Goal: Information Seeking & Learning: Learn about a topic

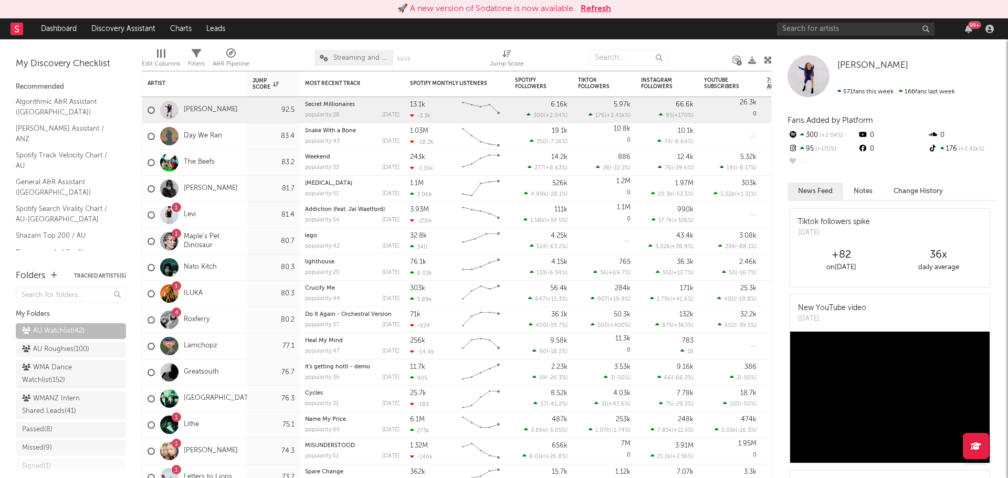
click at [594, 4] on button "Refresh" at bounding box center [595, 9] width 30 height 13
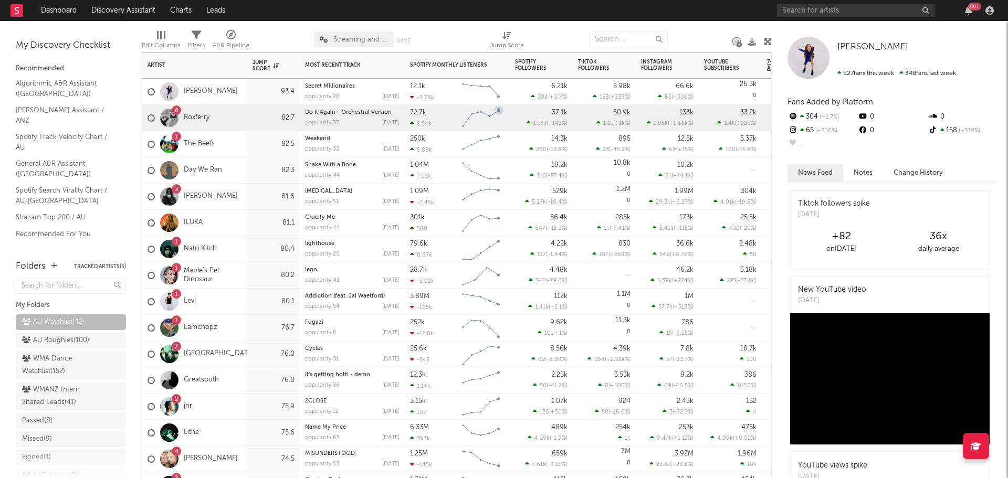
click at [231, 113] on div "6 Roxferry" at bounding box center [194, 118] width 105 height 26
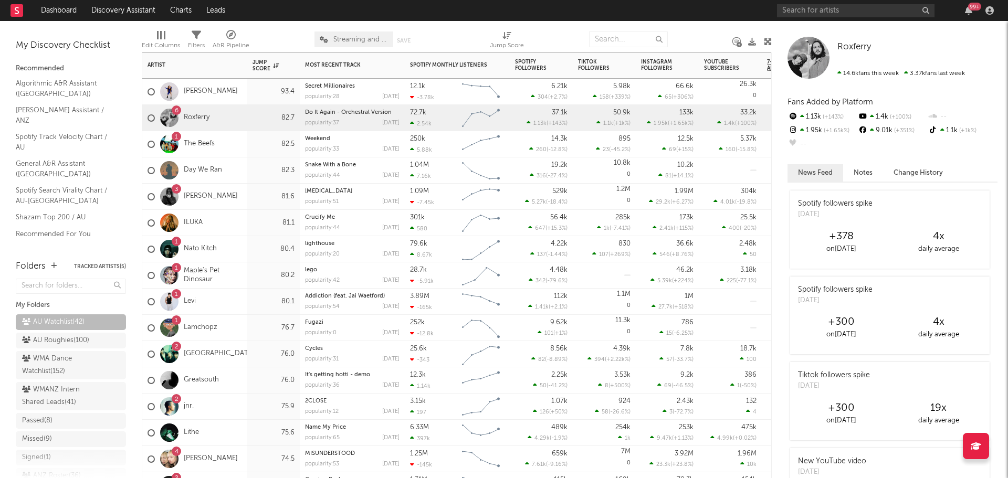
click at [242, 194] on div "3 SOFIA ISELLA" at bounding box center [194, 197] width 105 height 26
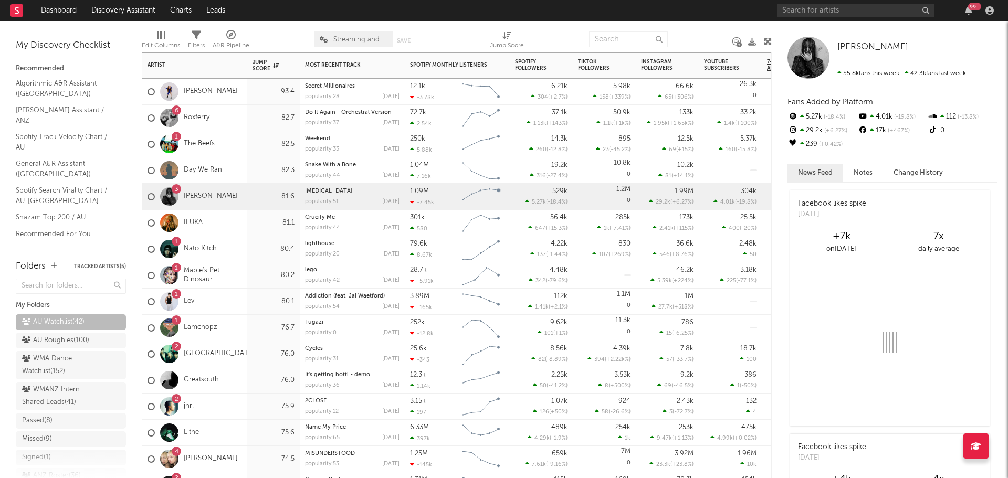
click at [234, 251] on div "1 Nato Kitch" at bounding box center [194, 249] width 105 height 26
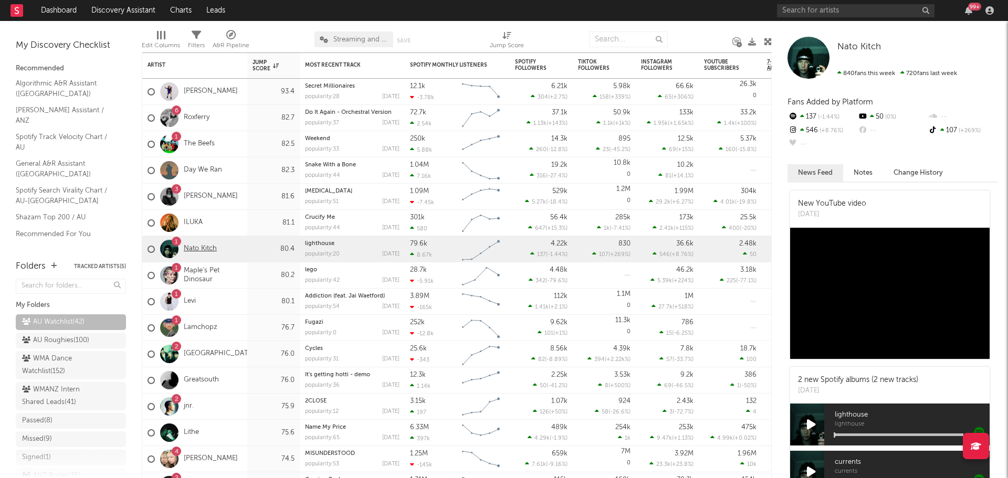
click at [198, 248] on link "Nato Kitch" at bounding box center [200, 249] width 33 height 9
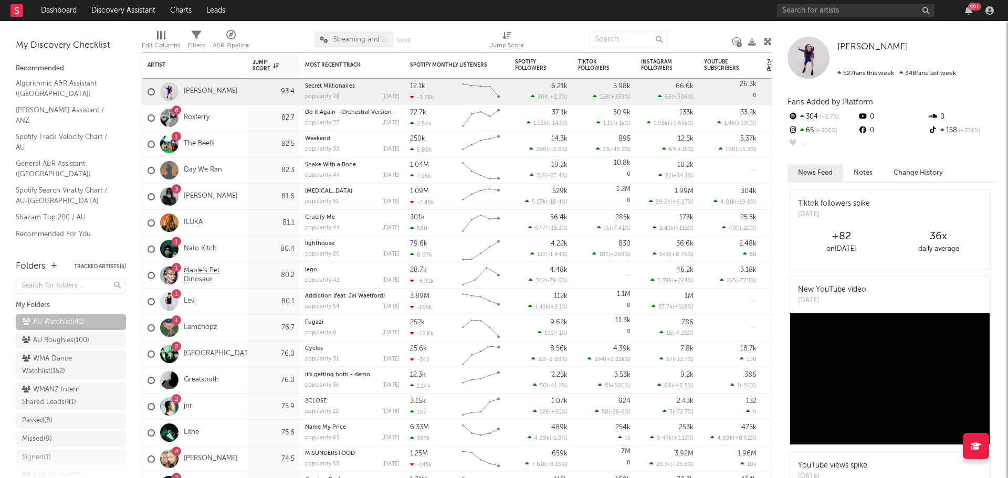
click at [240, 276] on link "Maple's Pet Dinosaur" at bounding box center [213, 276] width 58 height 18
click at [203, 88] on link "Bailey Perrie" at bounding box center [211, 91] width 54 height 9
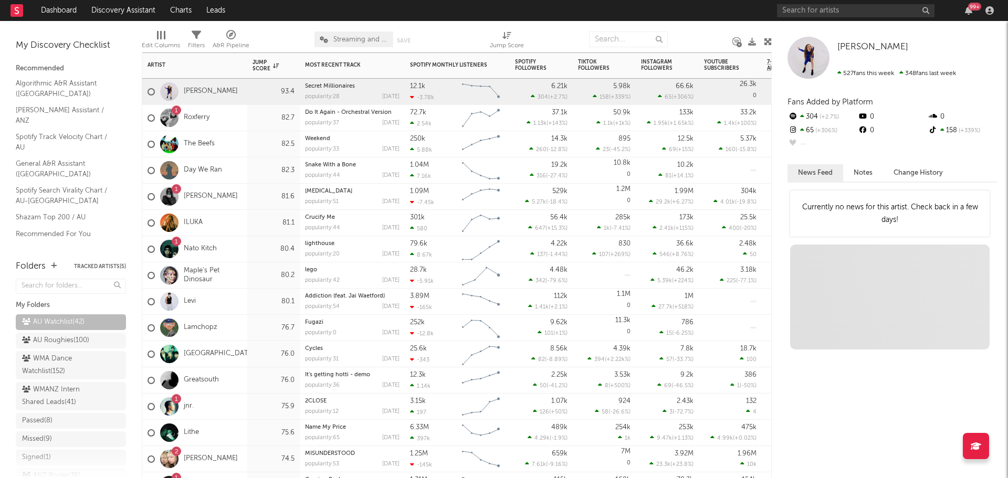
click at [245, 279] on div "Maple's Pet Dinosaur" at bounding box center [194, 275] width 105 height 26
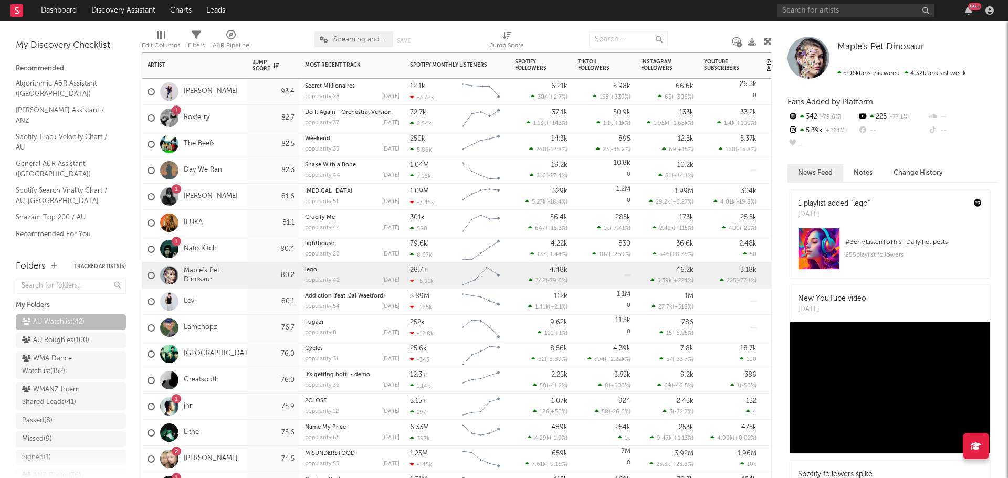
scroll to position [52, 0]
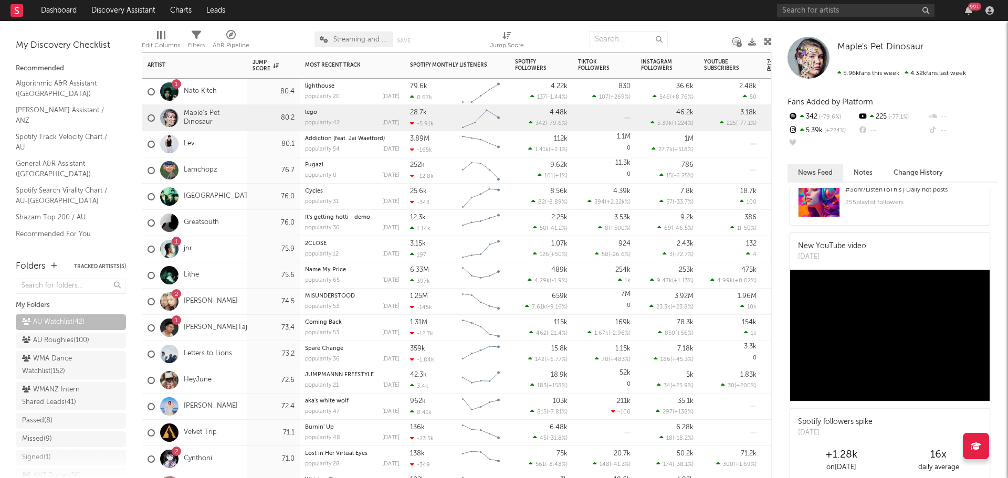
click at [241, 253] on div "1 jnr." at bounding box center [194, 249] width 105 height 26
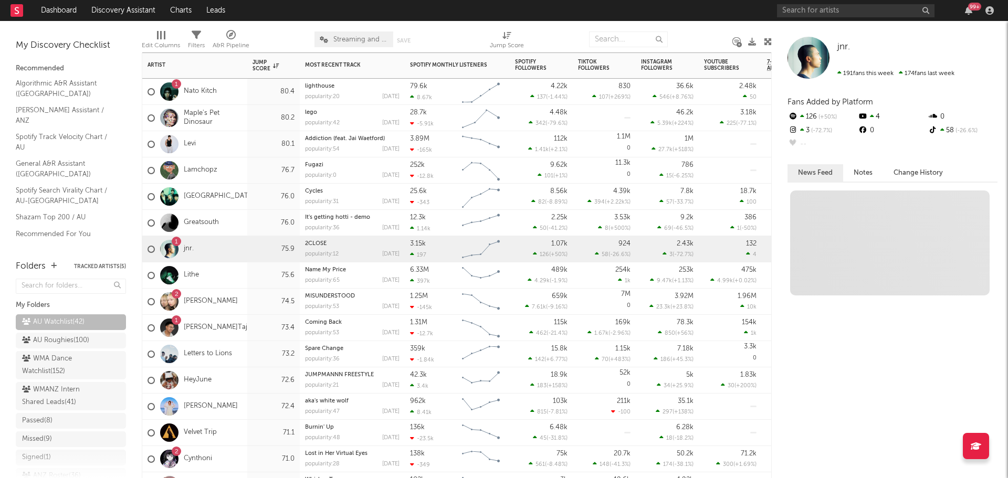
scroll to position [0, 0]
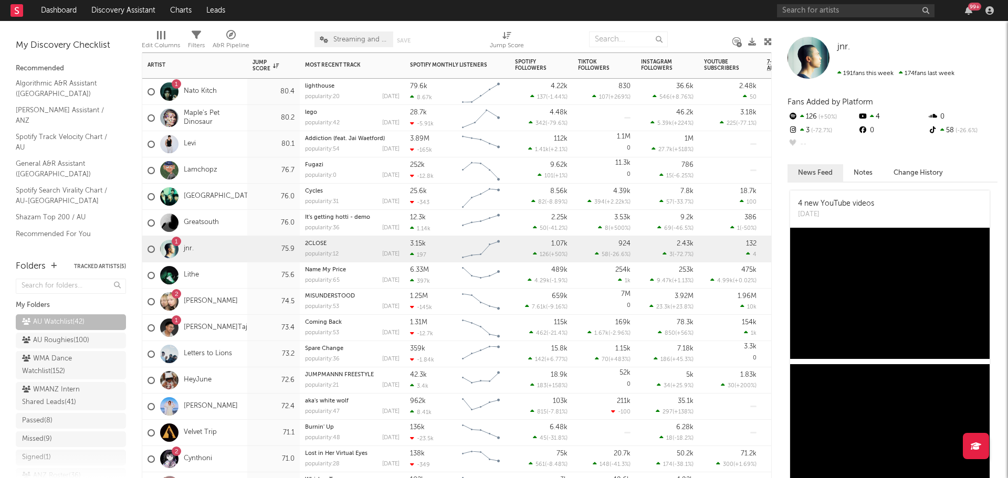
click at [248, 301] on div "74.5" at bounding box center [273, 302] width 52 height 26
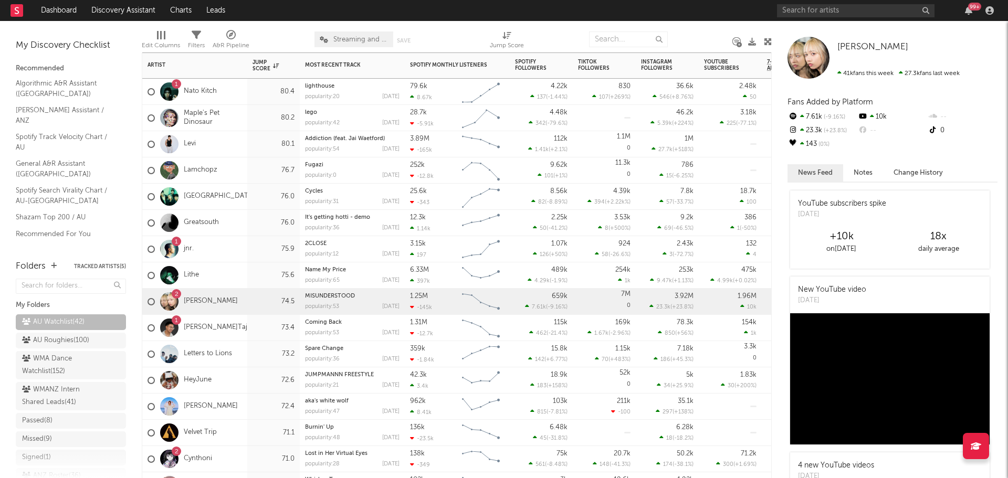
click at [252, 329] on div "73.4" at bounding box center [273, 328] width 42 height 13
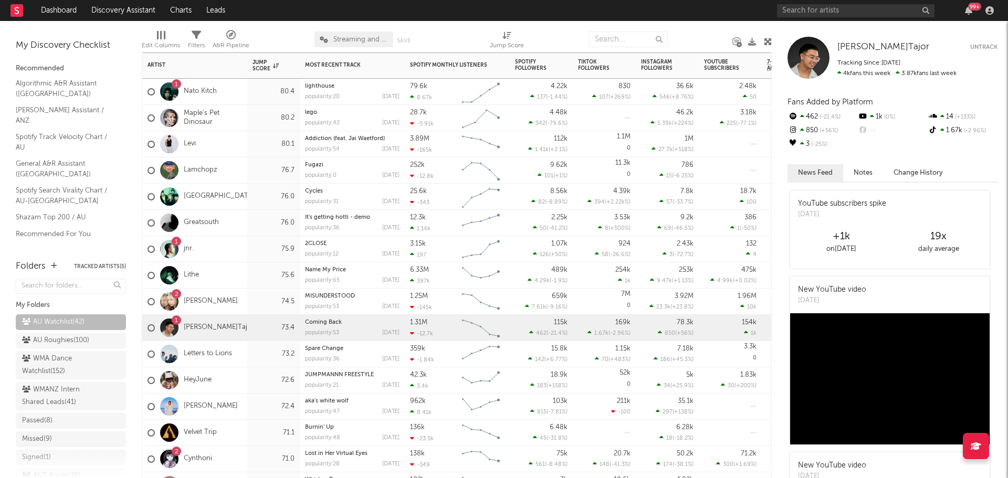
click at [251, 358] on div "73.2" at bounding box center [273, 354] width 52 height 26
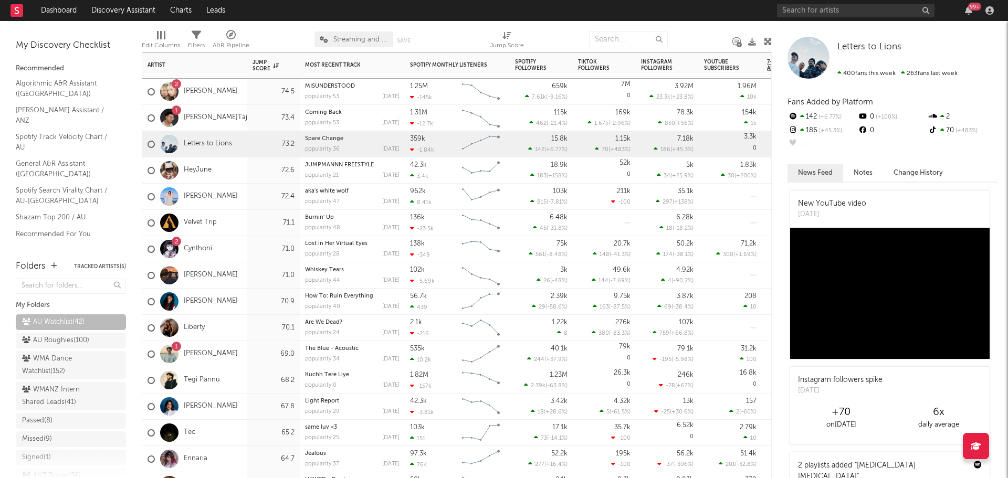
click at [247, 303] on div "70.9" at bounding box center [273, 302] width 52 height 26
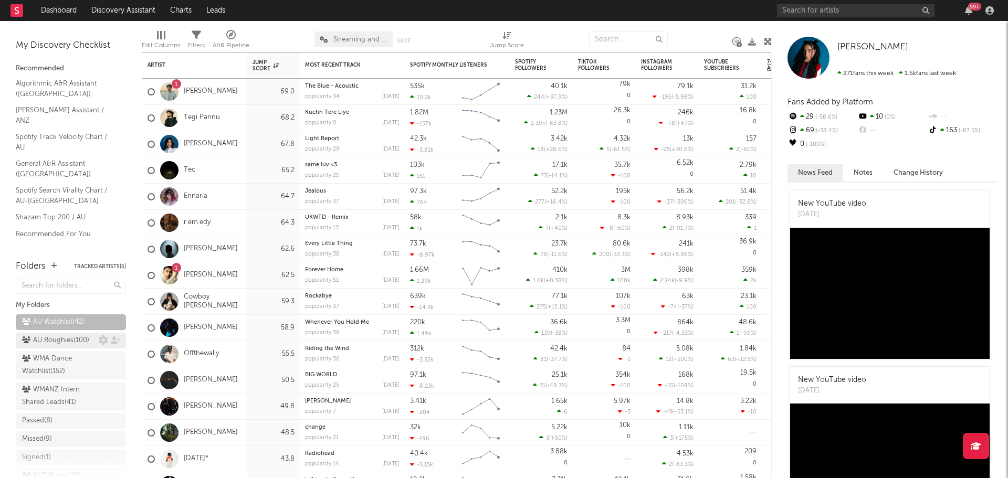
click at [43, 347] on div "AU Roughies ( 100 )" at bounding box center [55, 340] width 67 height 13
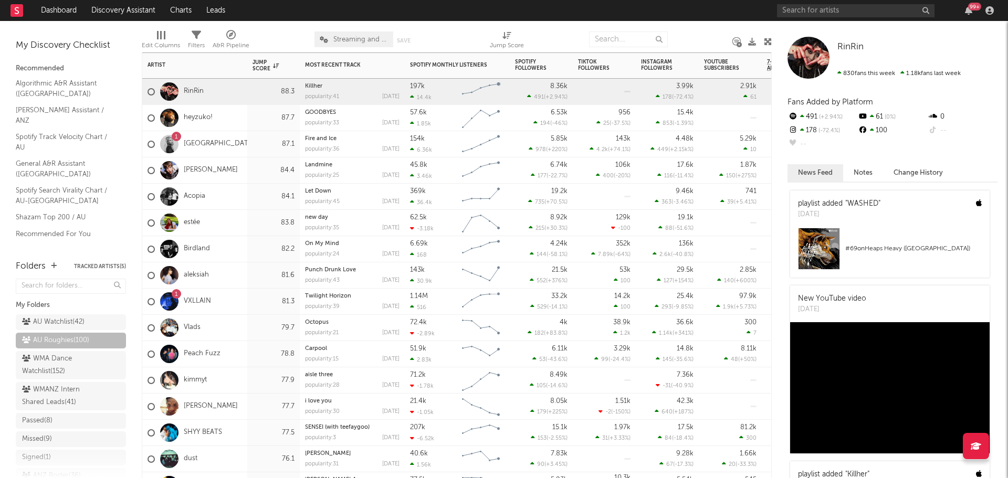
click at [245, 143] on div "1 Alexandria" at bounding box center [194, 144] width 105 height 26
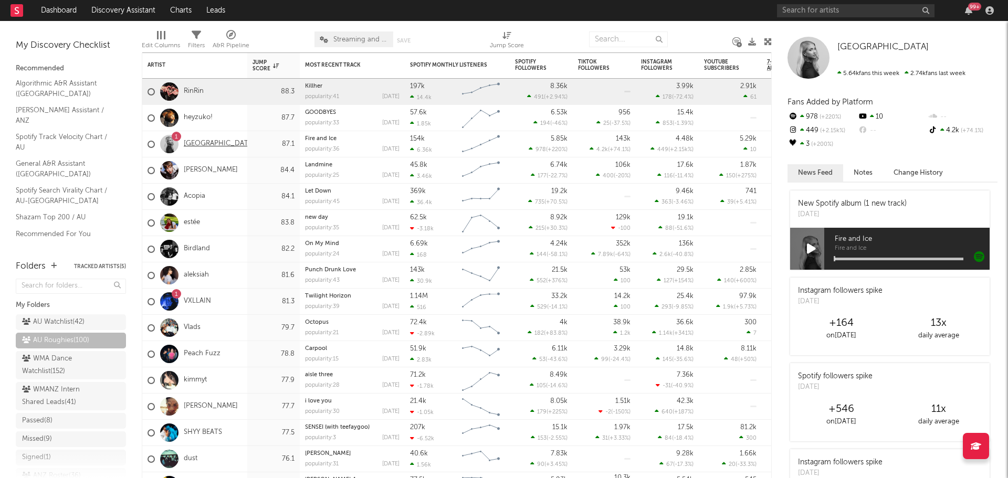
click at [193, 144] on link "Alexandria" at bounding box center [219, 144] width 71 height 9
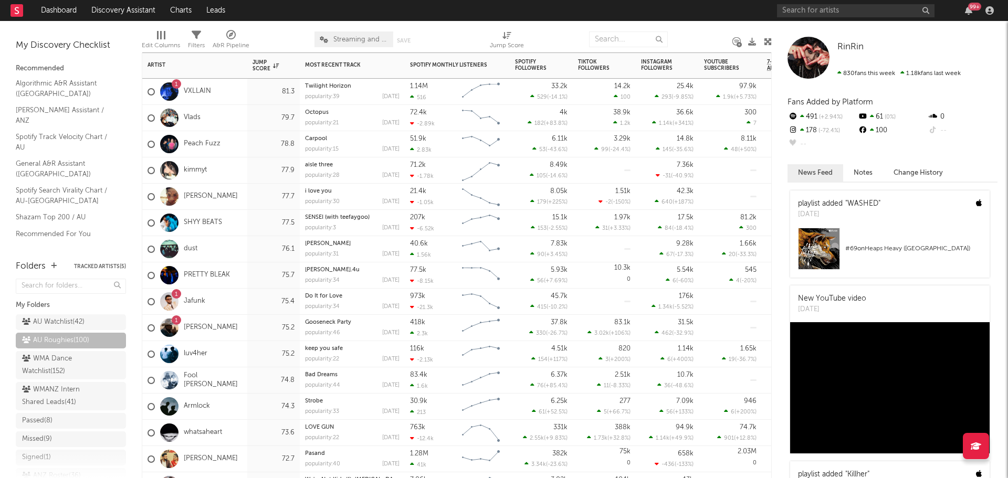
click at [237, 323] on div "1 Wade Forster" at bounding box center [194, 328] width 105 height 26
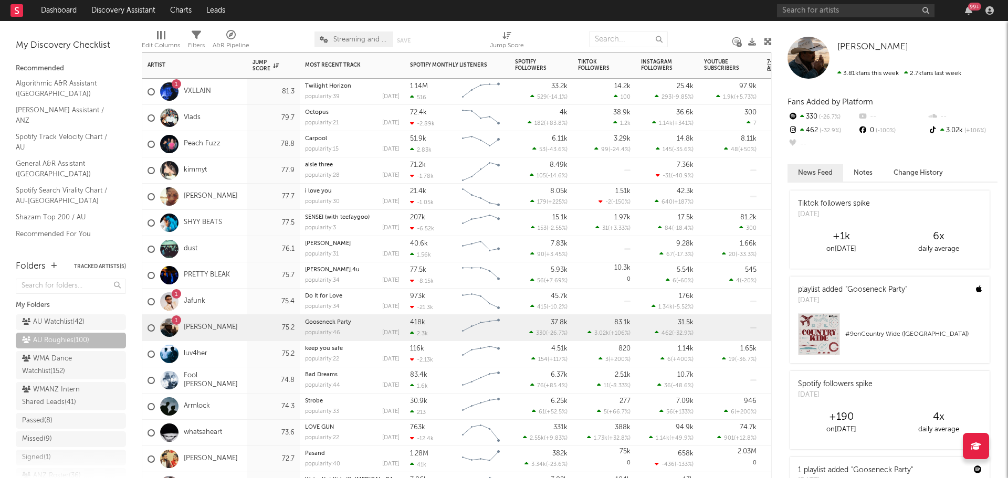
click at [245, 302] on div "1 Jafunk" at bounding box center [194, 302] width 105 height 26
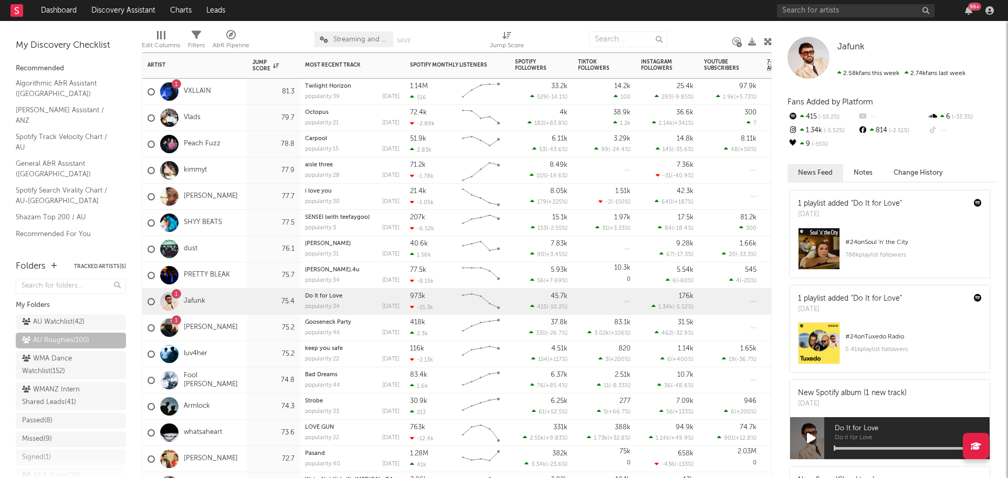
click at [240, 327] on div "1 Wade Forster" at bounding box center [194, 328] width 105 height 26
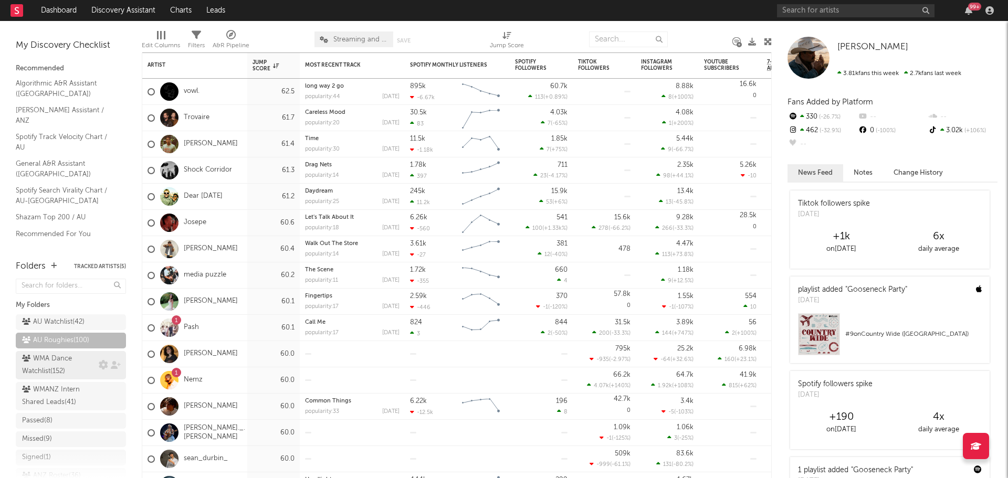
click at [38, 378] on div "WMA Dance Watchlist ( 152 )" at bounding box center [59, 365] width 74 height 25
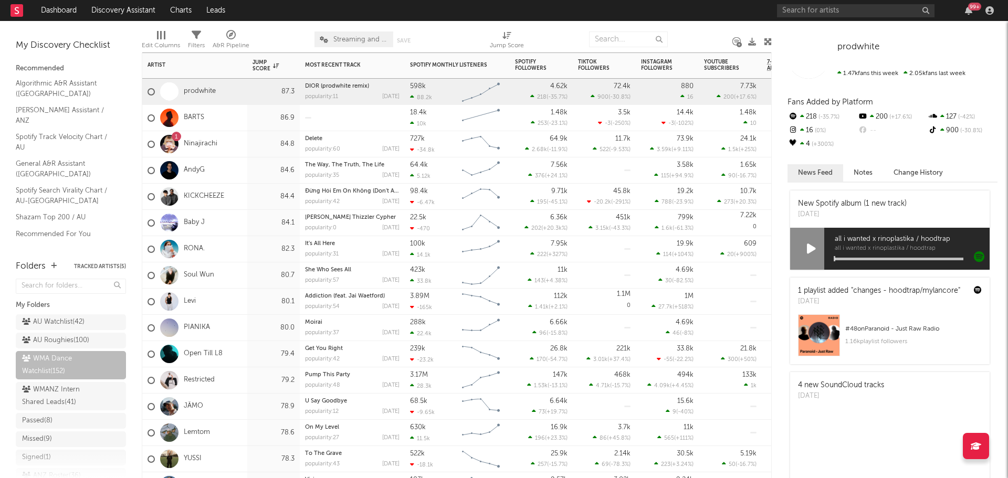
click at [234, 91] on div "prodwhite" at bounding box center [194, 92] width 105 height 26
click at [248, 117] on div "86.9" at bounding box center [273, 118] width 52 height 26
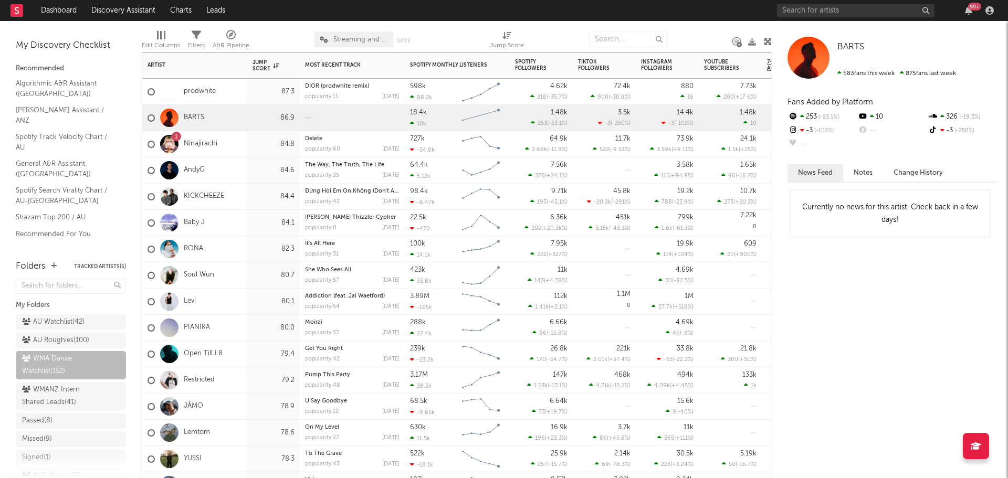
click at [250, 171] on div "84.6" at bounding box center [273, 170] width 52 height 26
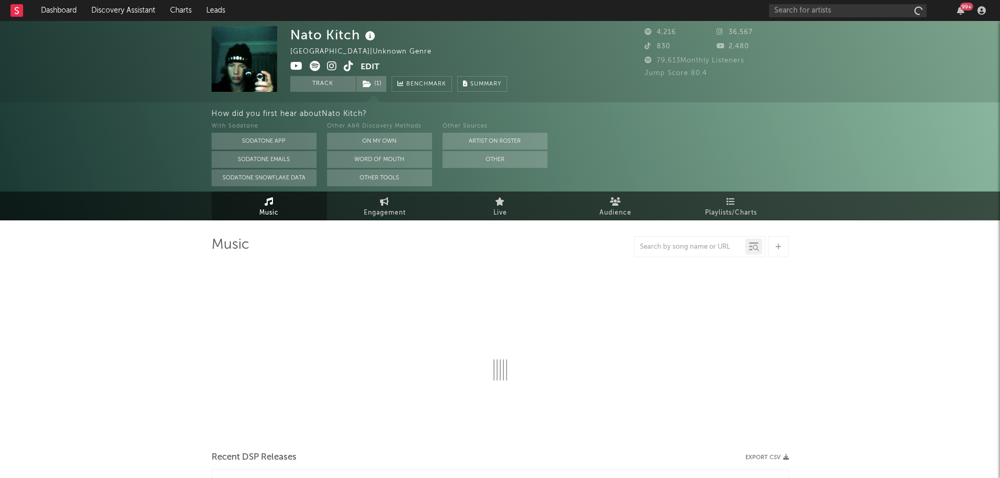
select select "1w"
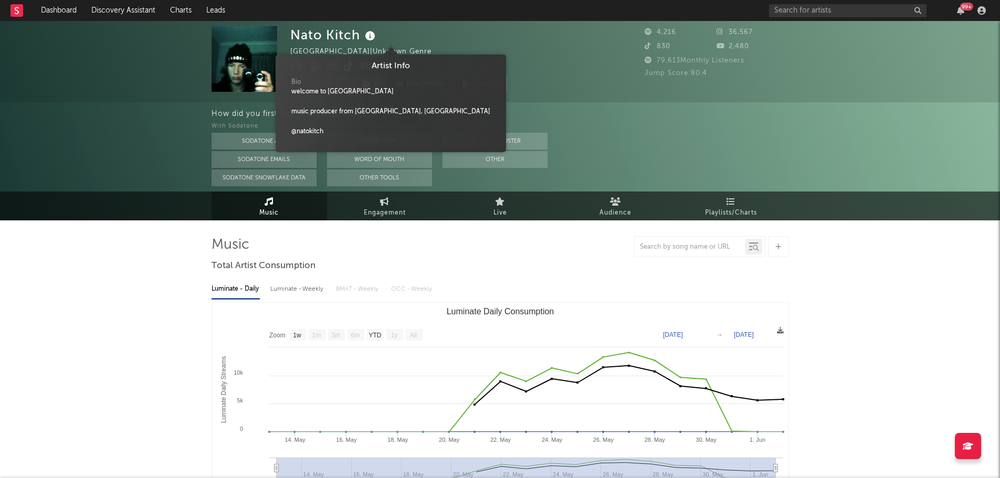
click at [374, 35] on icon at bounding box center [370, 36] width 15 height 15
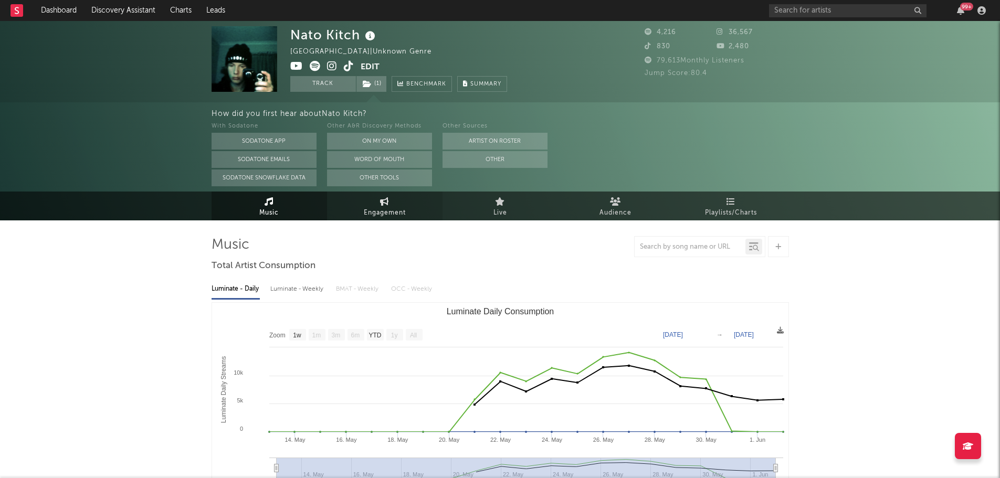
click at [387, 208] on span "Engagement" at bounding box center [385, 213] width 42 height 13
select select "1w"
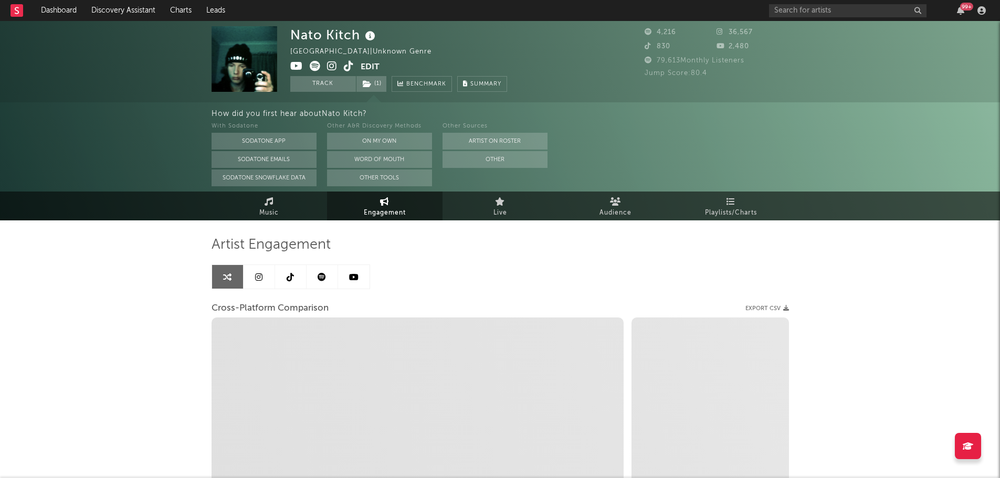
click at [125, 287] on div "Nato Kitch Australia | Unknown Genre Edit Track ( 1 ) Benchmark Summary 4,216 3…" at bounding box center [500, 344] width 1000 height 646
select select "1m"
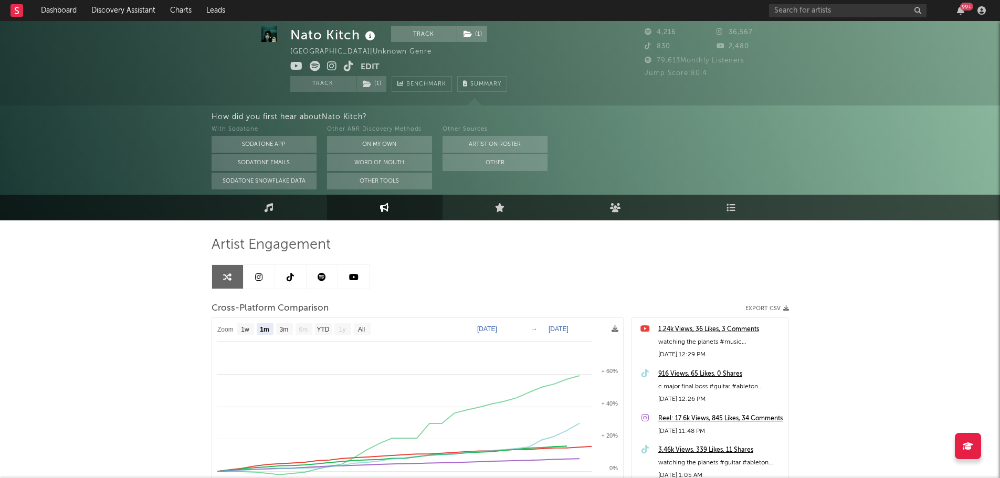
scroll to position [105, 0]
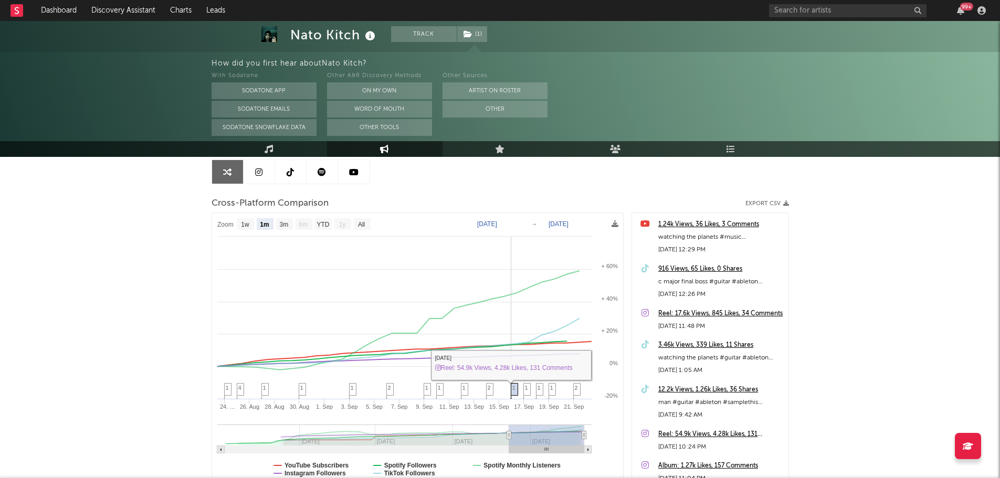
click at [513, 391] on span "1" at bounding box center [513, 388] width 3 height 6
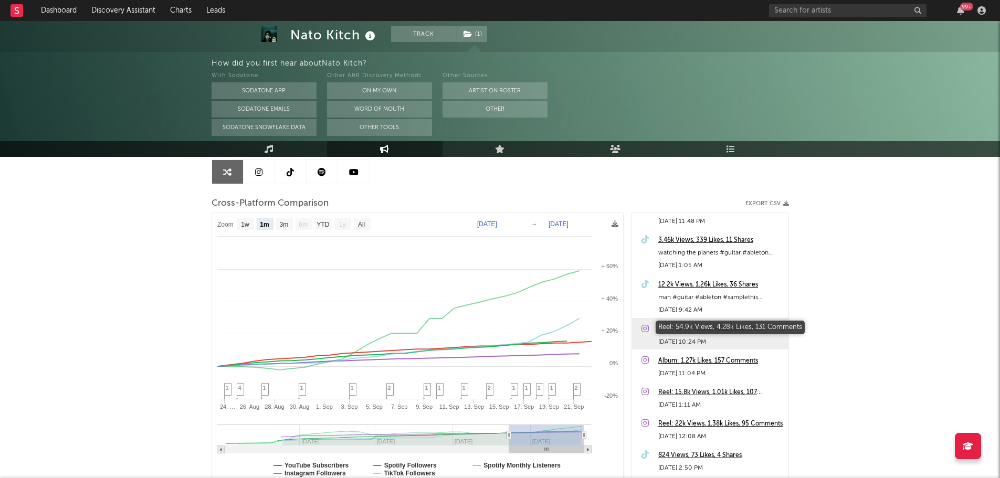
click at [694, 325] on div "Reel: 54.9k Views, 4.28k Likes, 131 Comments" at bounding box center [720, 329] width 125 height 13
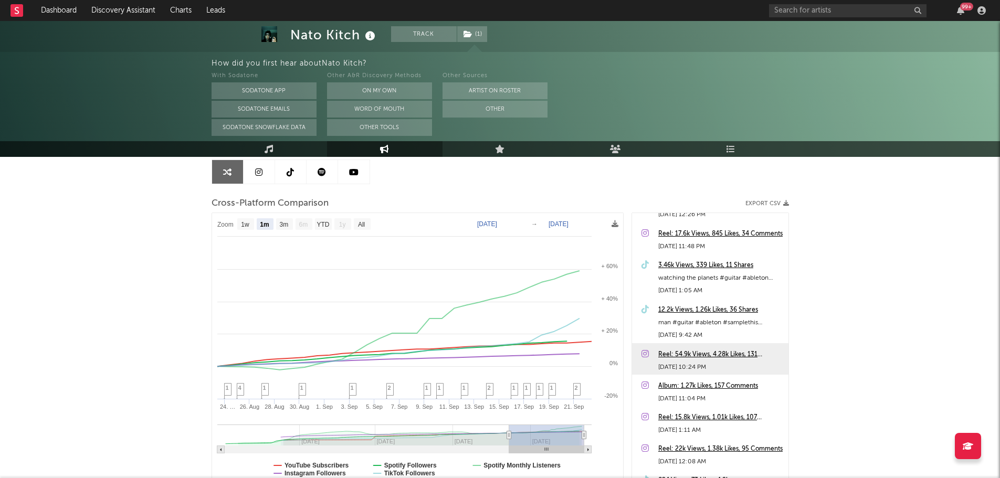
scroll to position [0, 0]
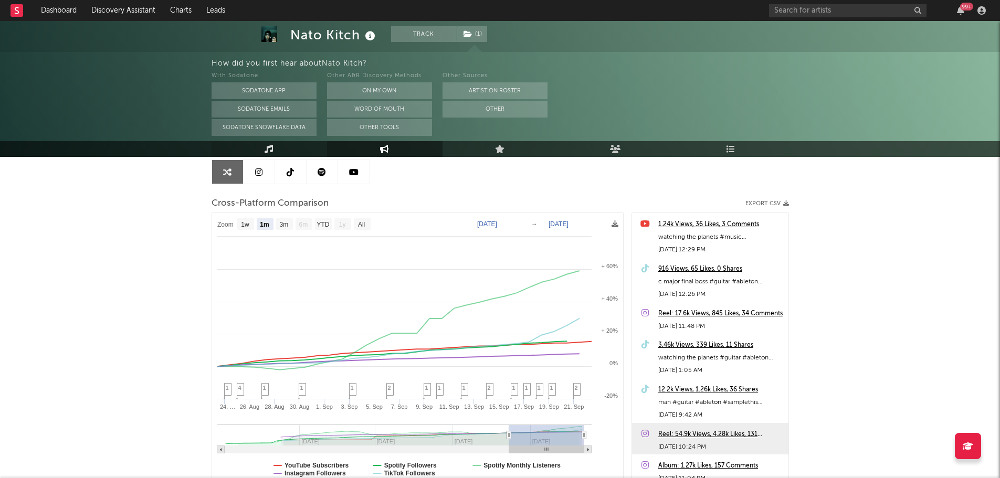
click at [282, 152] on link "Music" at bounding box center [269, 149] width 115 height 16
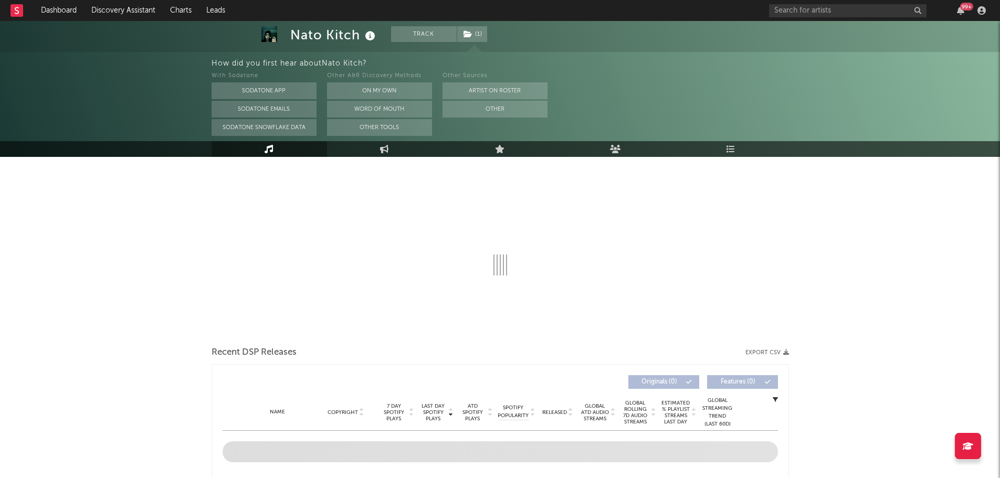
select select "1w"
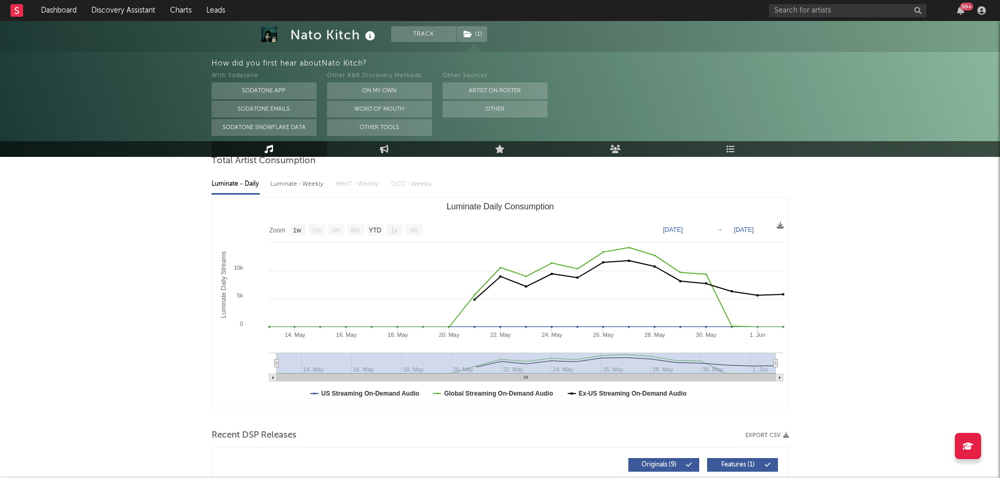
click at [372, 38] on icon at bounding box center [370, 36] width 15 height 15
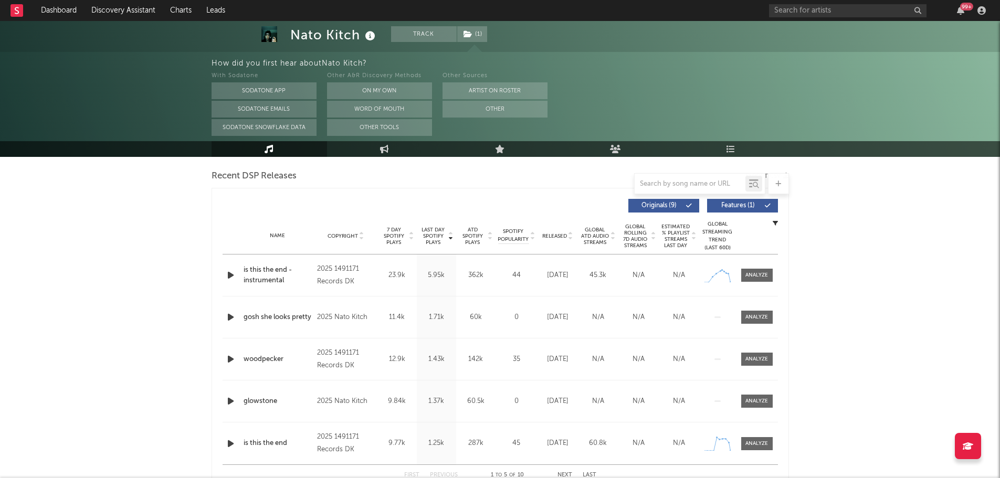
scroll to position [367, 0]
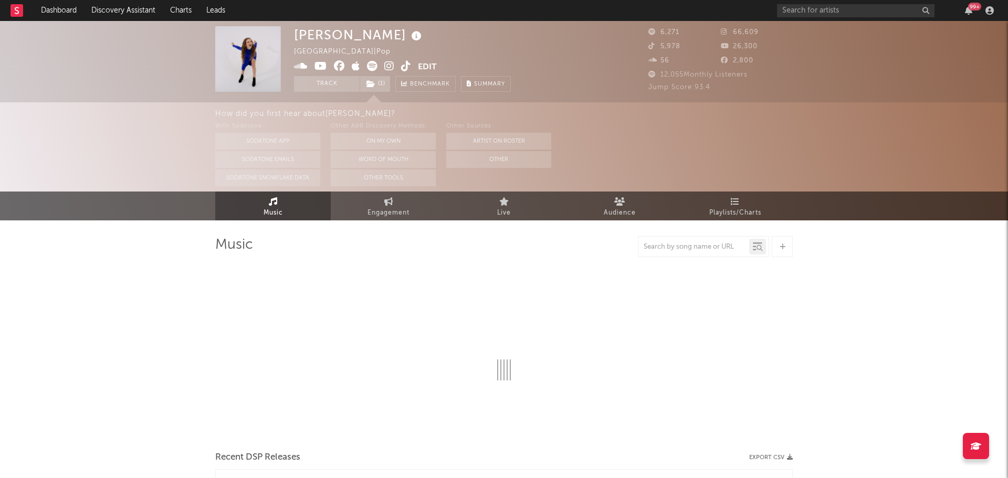
select select "1w"
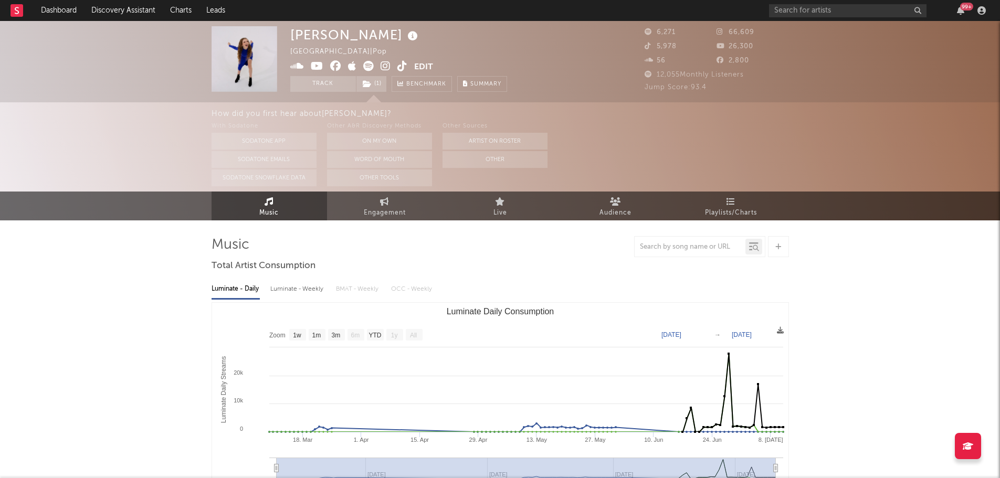
click at [405, 37] on icon at bounding box center [412, 36] width 15 height 15
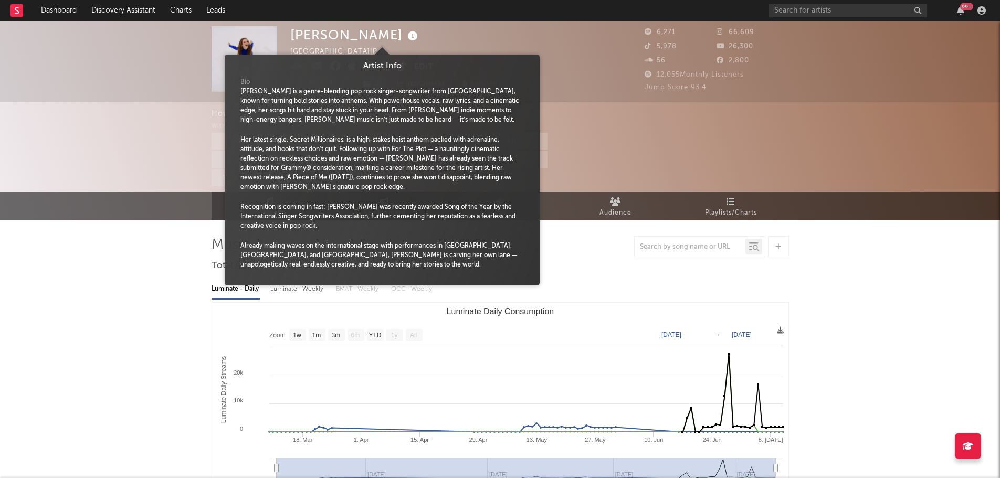
click at [405, 37] on icon at bounding box center [412, 36] width 15 height 15
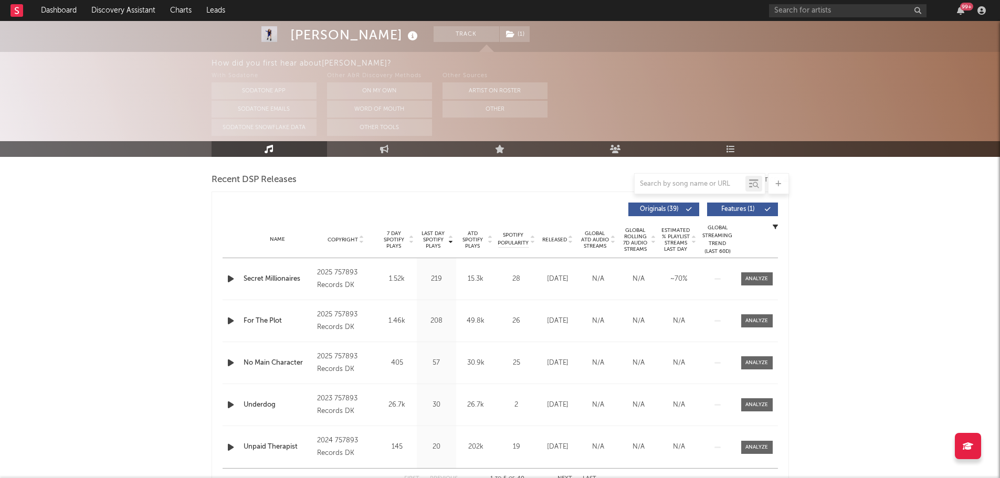
scroll to position [367, 0]
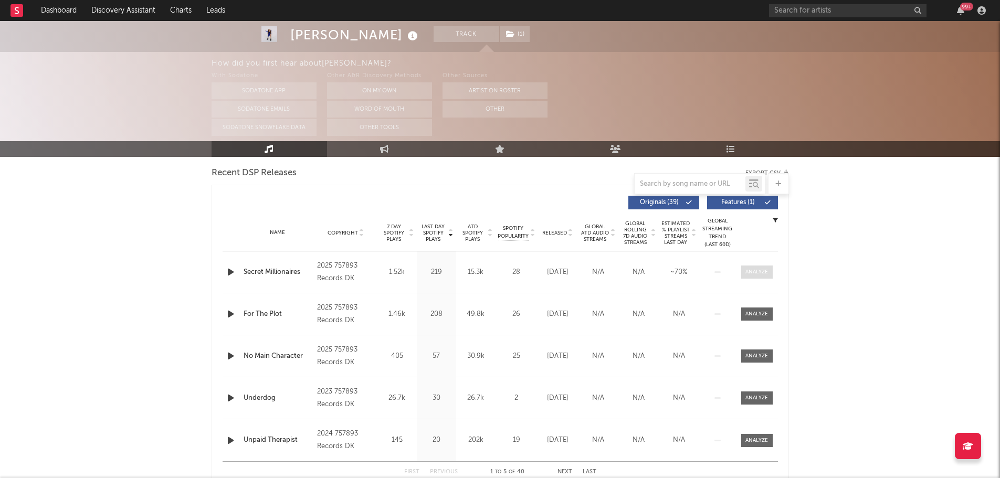
click at [755, 274] on div at bounding box center [756, 272] width 23 height 8
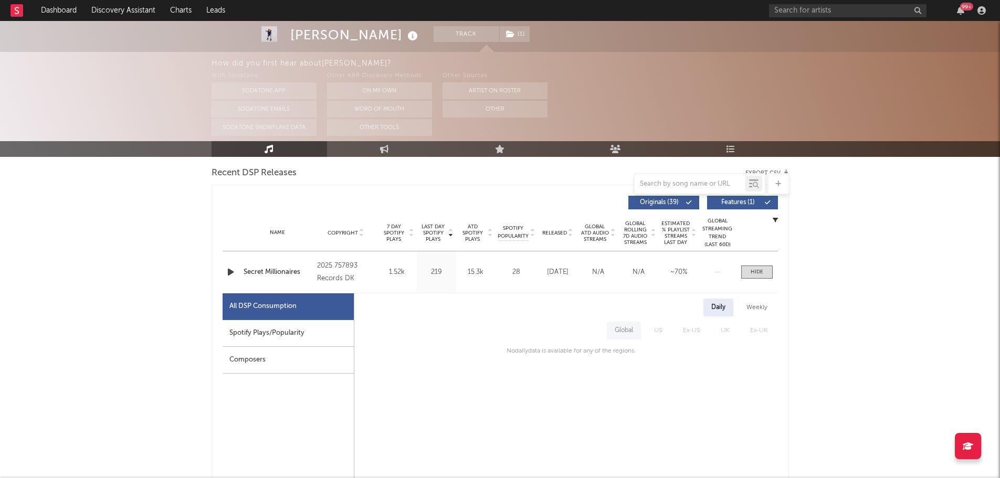
click at [262, 334] on div "Spotify Plays/Popularity" at bounding box center [288, 333] width 131 height 27
select select "1w"
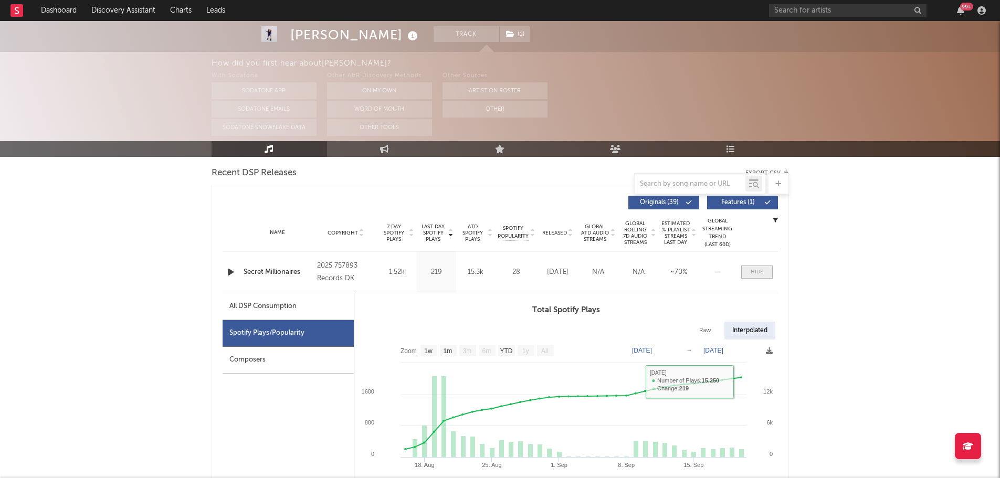
click at [755, 272] on div at bounding box center [757, 272] width 13 height 8
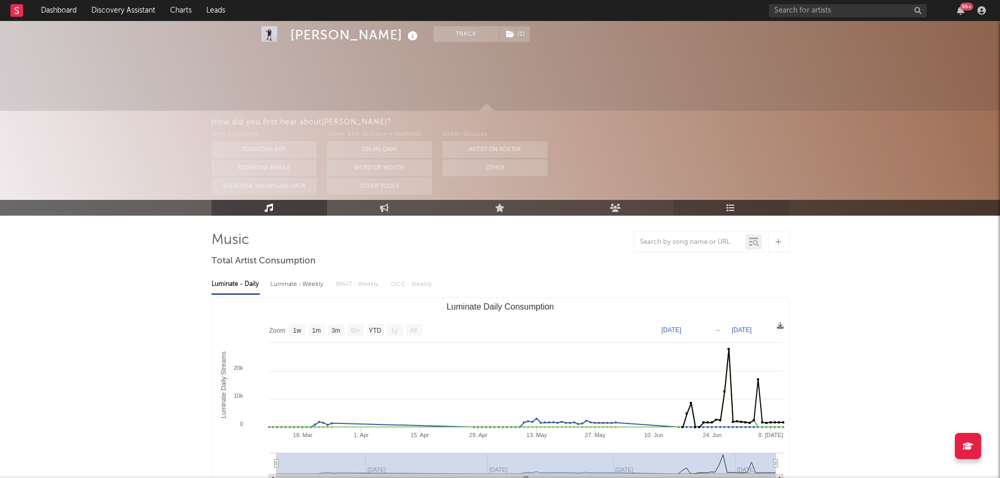
scroll to position [0, 0]
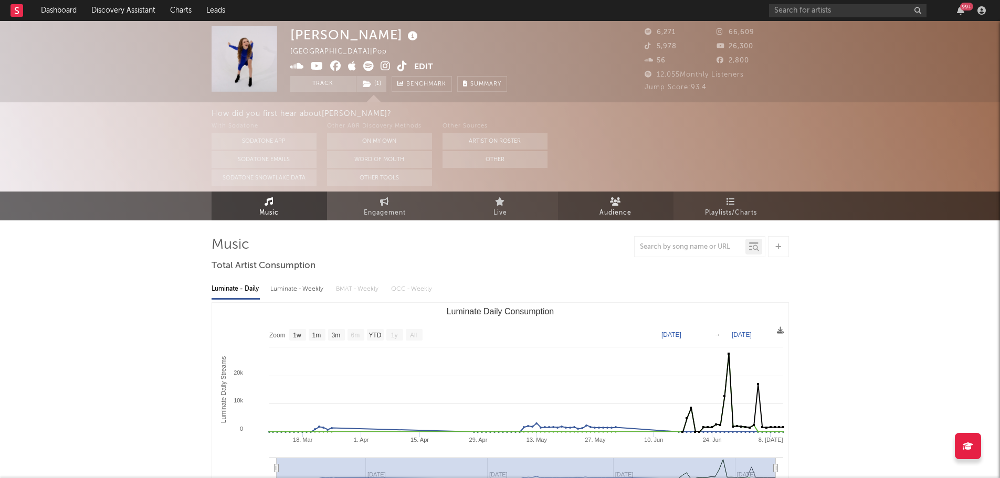
drag, startPoint x: 725, startPoint y: 207, endPoint x: 615, endPoint y: 218, distance: 111.3
click at [725, 207] on span "Playlists/Charts" at bounding box center [731, 213] width 52 height 13
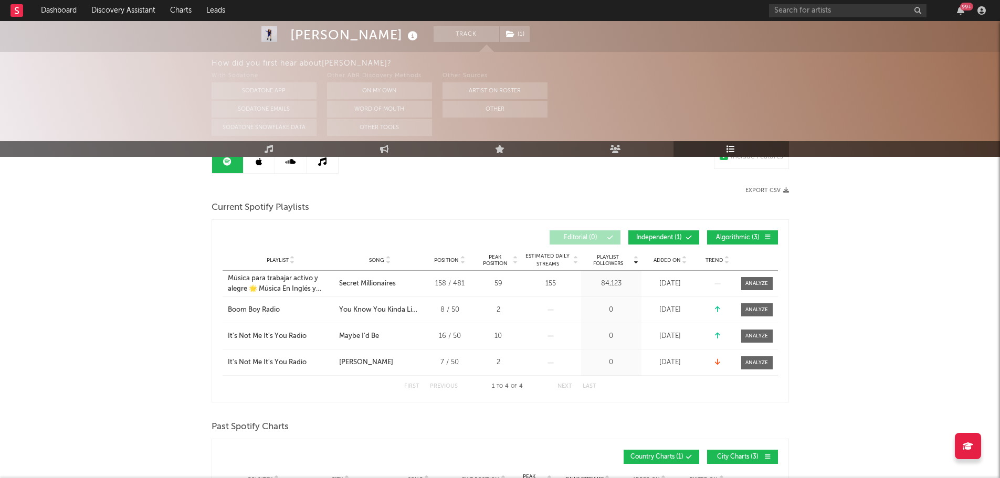
scroll to position [52, 0]
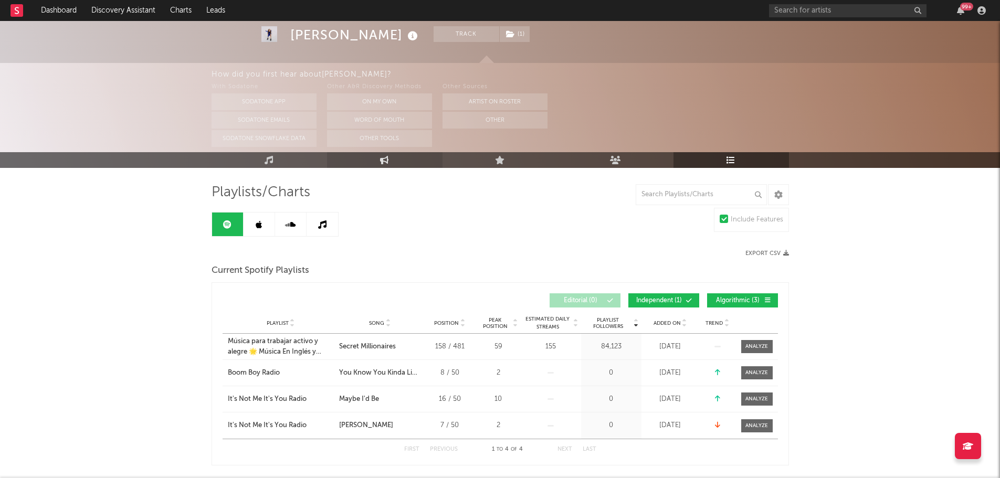
click at [375, 165] on link "Engagement" at bounding box center [384, 160] width 115 height 16
select select "1w"
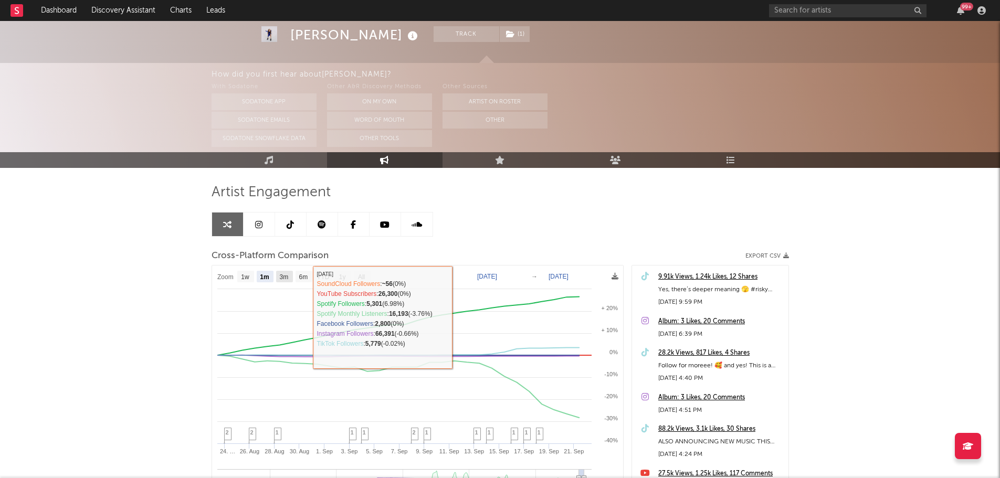
click at [286, 275] on text "3m" at bounding box center [283, 276] width 9 height 7
select select "3m"
type input "[DATE]"
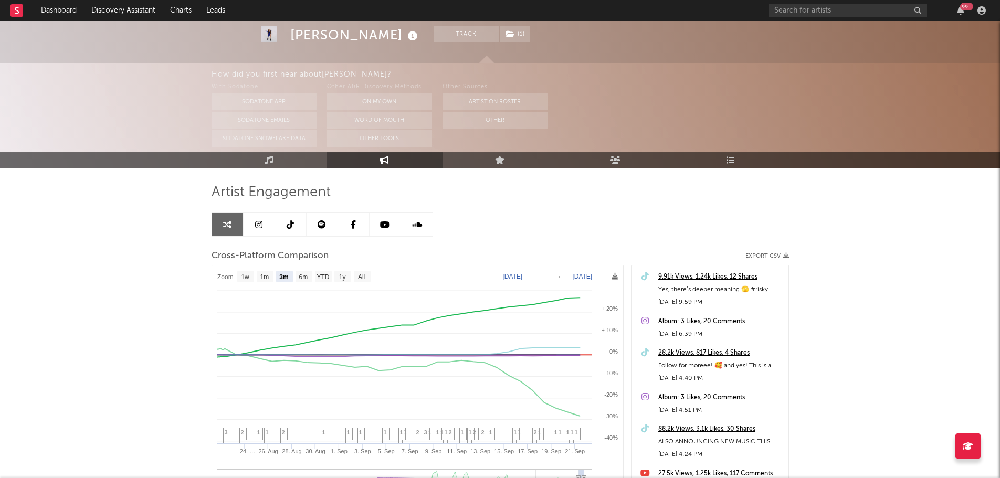
select select "3m"
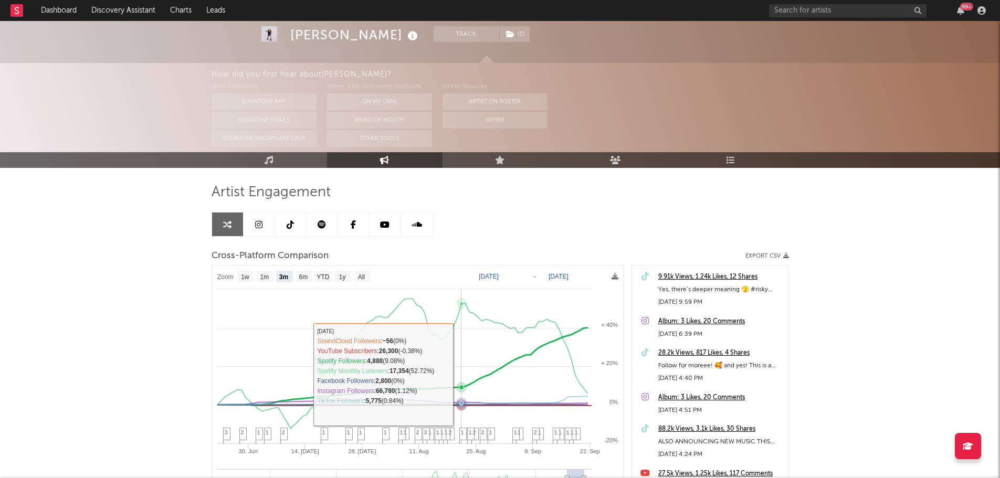
scroll to position [105, 0]
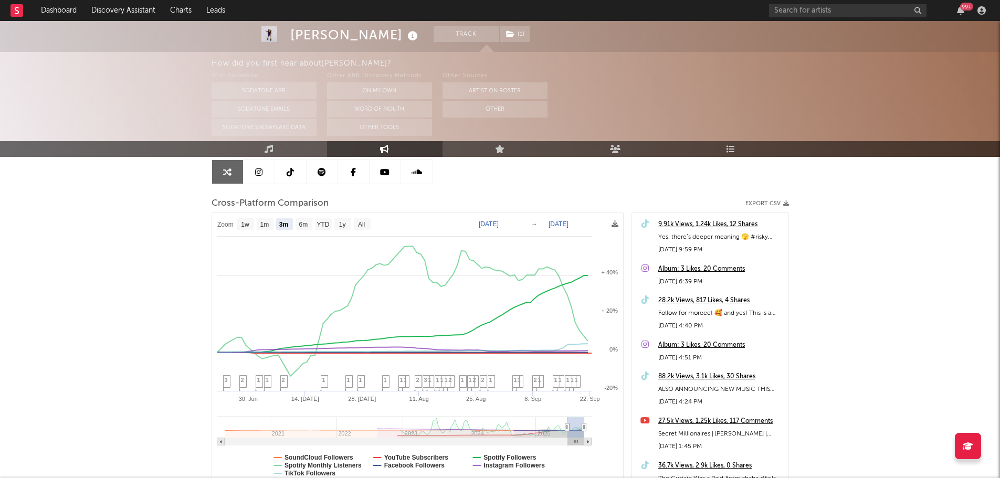
click at [693, 375] on div "88.2k Views, 3.1k Likes, 30 Shares" at bounding box center [720, 377] width 125 height 13
click at [677, 299] on div "28.2k Views, 817 Likes, 4 Shares" at bounding box center [720, 300] width 125 height 13
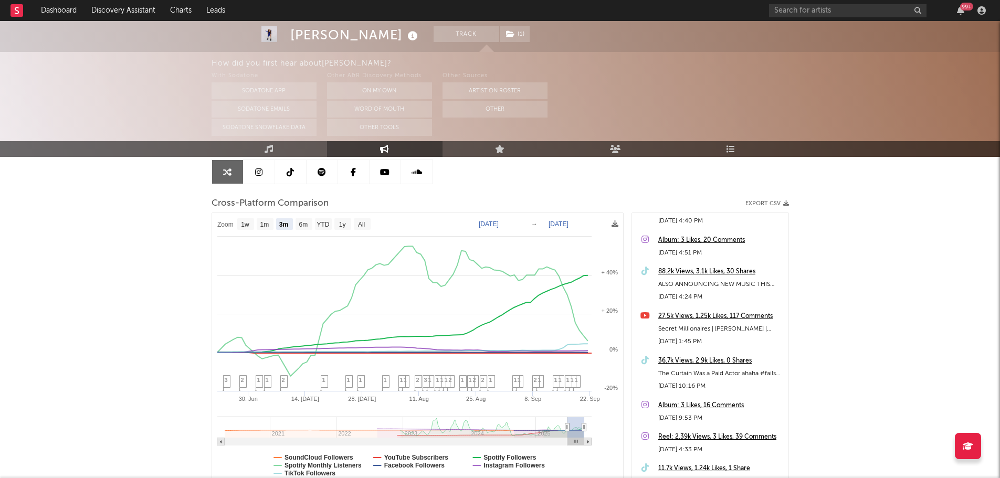
click at [693, 359] on div "36.7k Views, 2.9k Likes, 0 Shares" at bounding box center [720, 361] width 125 height 13
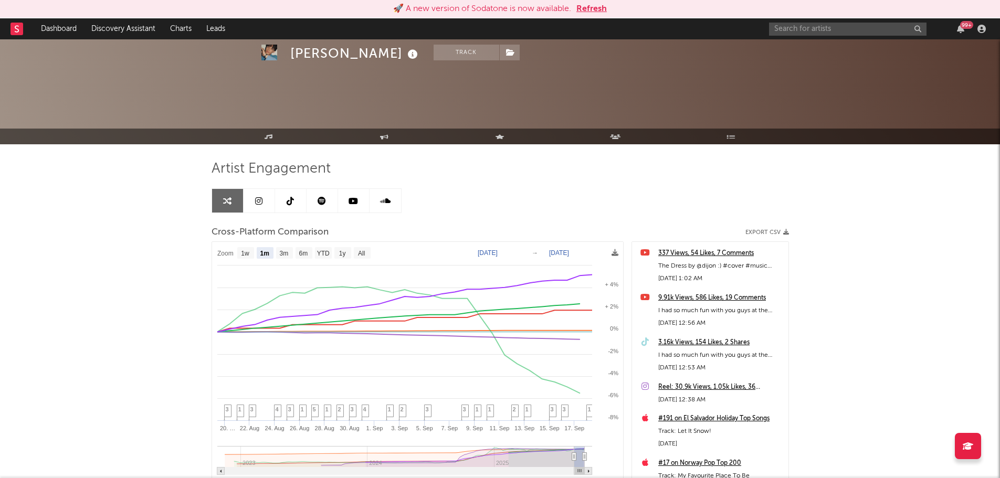
select select "1m"
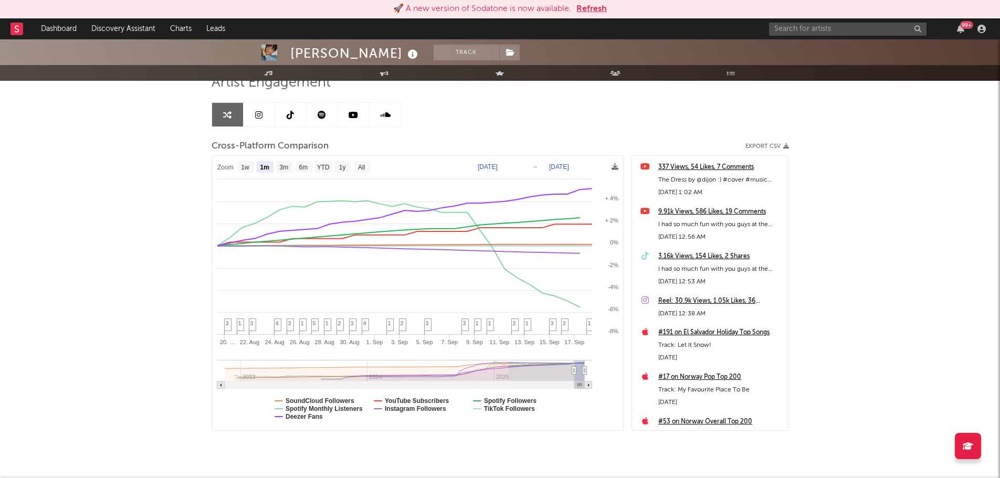
click at [598, 7] on button "Refresh" at bounding box center [591, 9] width 30 height 13
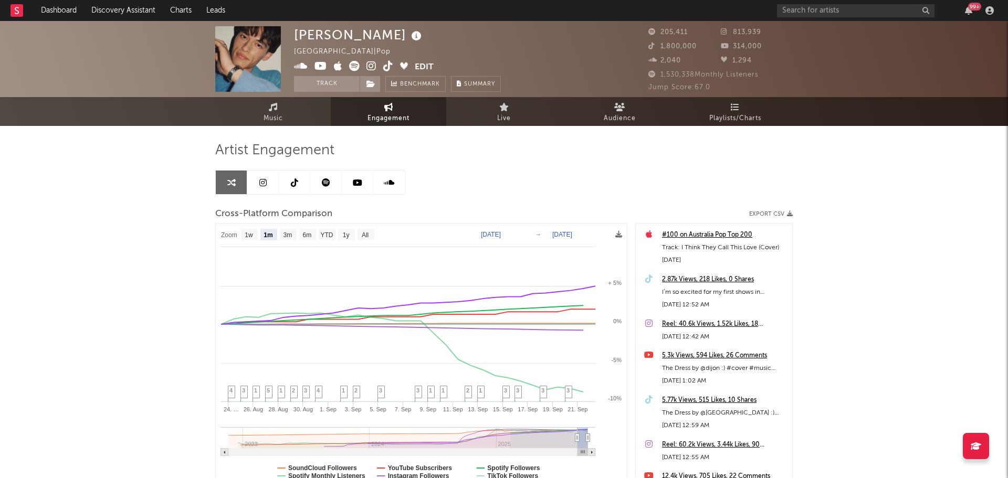
select select "1m"
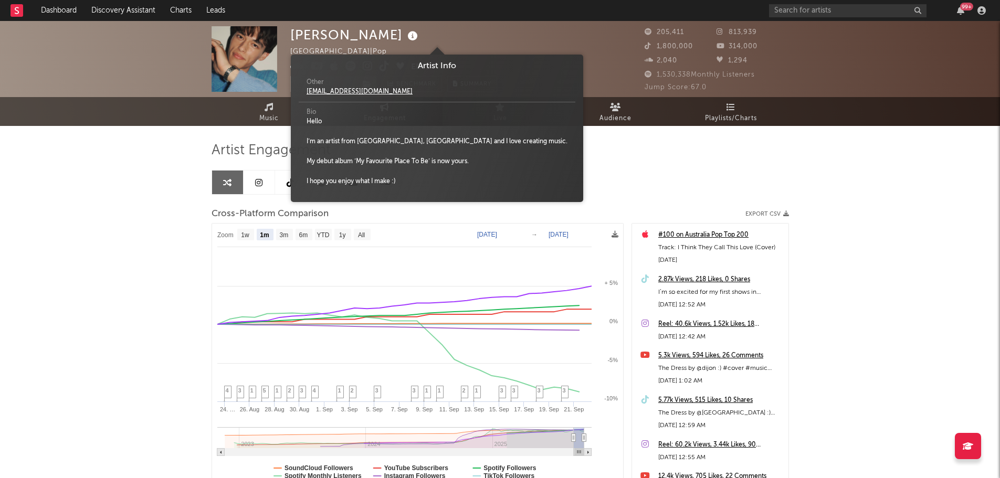
click at [405, 37] on icon at bounding box center [412, 36] width 15 height 15
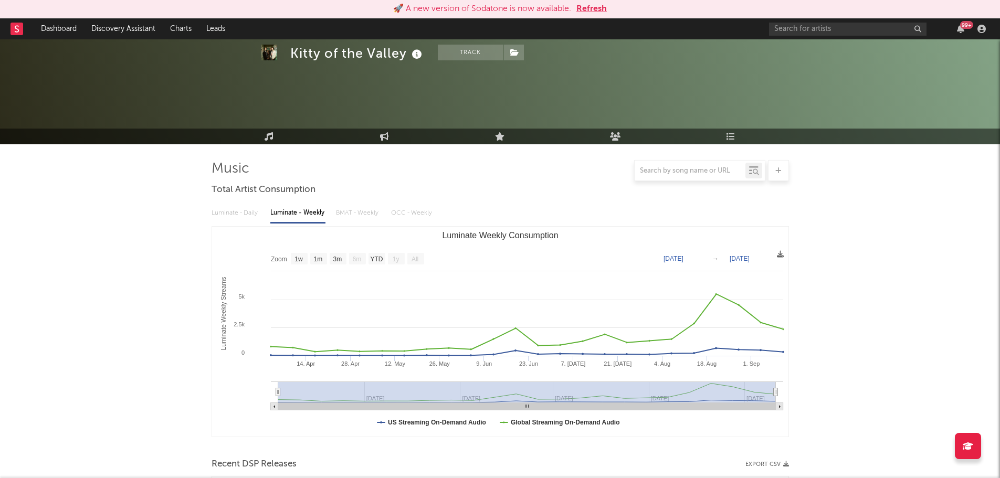
select select "1w"
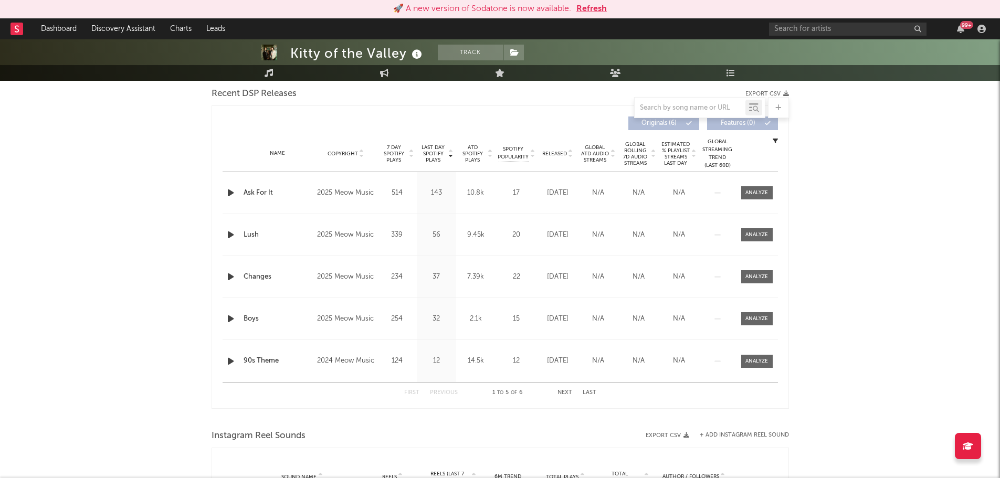
click at [598, 7] on button "Refresh" at bounding box center [591, 9] width 30 height 13
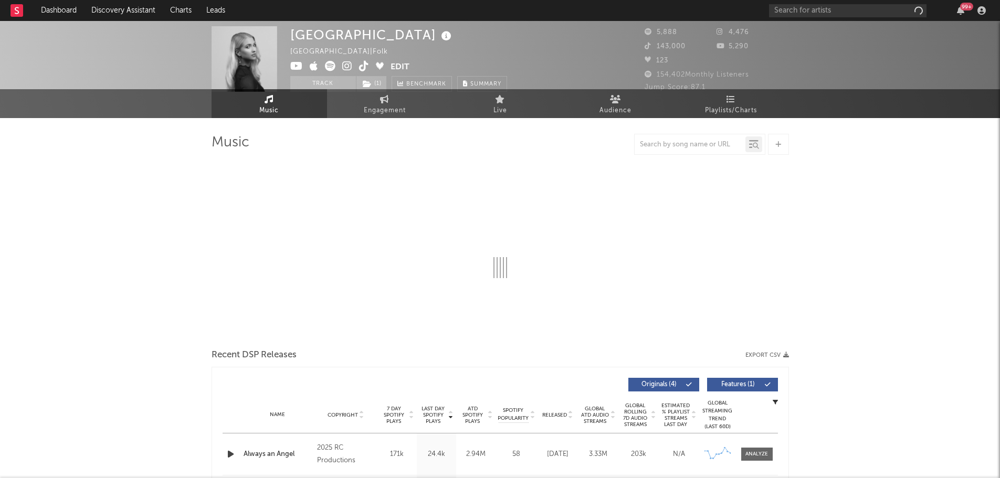
select select "1w"
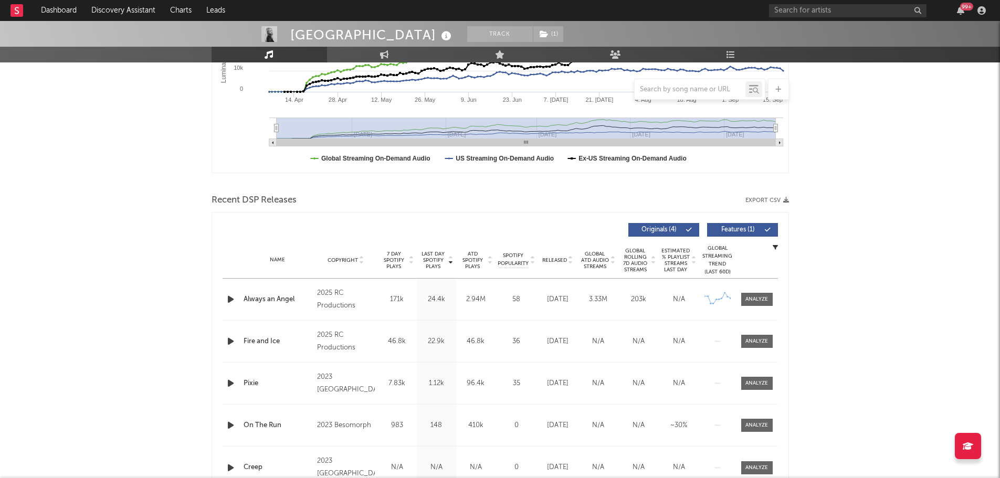
scroll to position [262, 0]
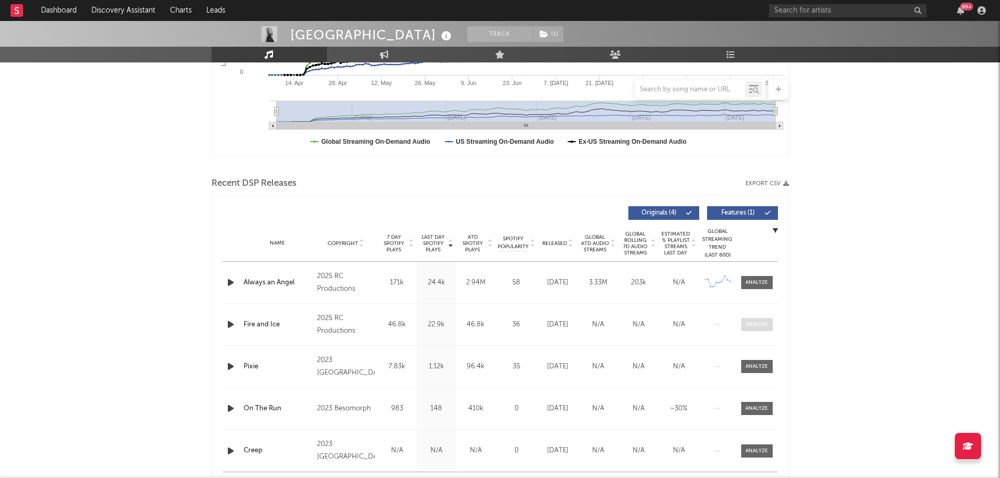
click at [743, 328] on span at bounding box center [756, 324] width 31 height 13
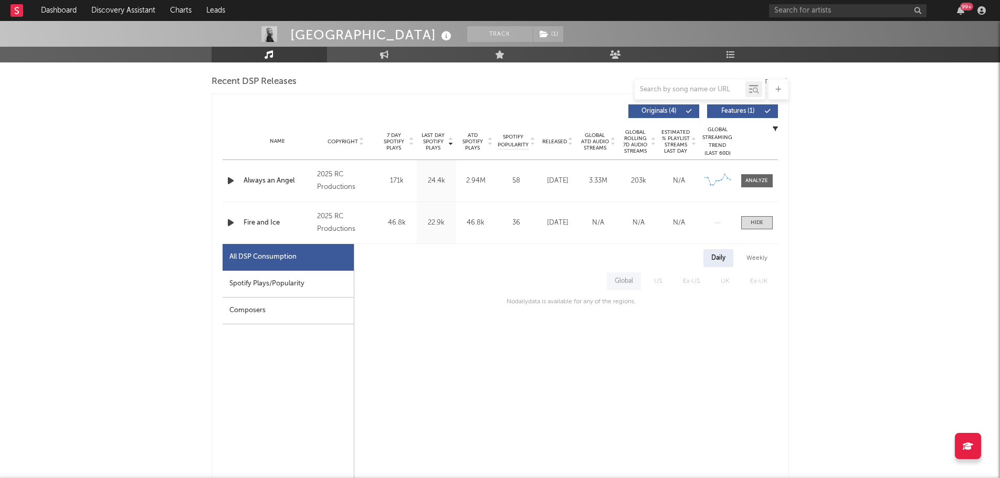
scroll to position [367, 0]
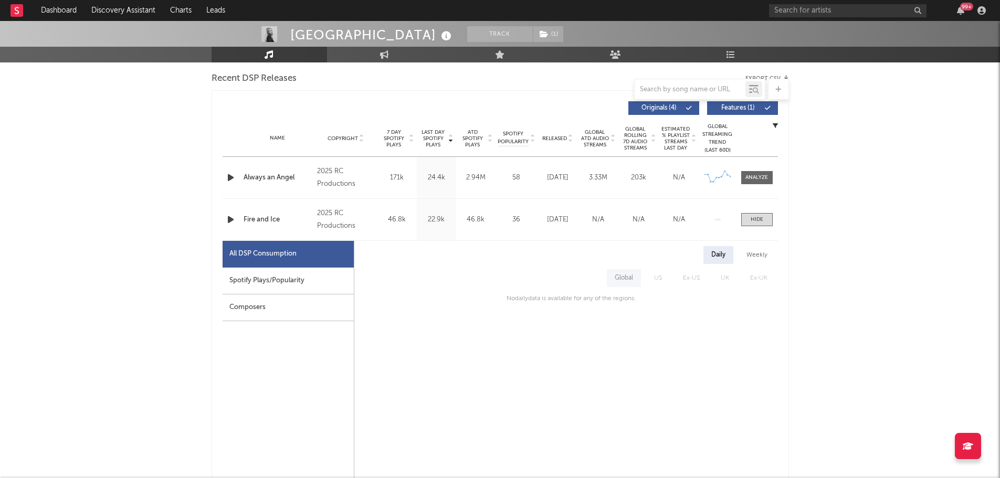
click at [274, 282] on div "Spotify Plays/Popularity" at bounding box center [288, 281] width 131 height 27
select select "1w"
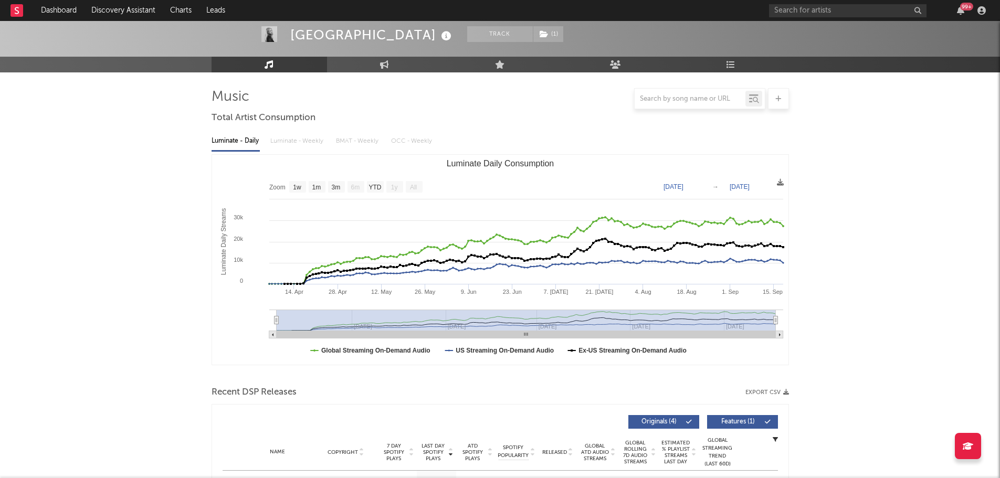
scroll to position [0, 0]
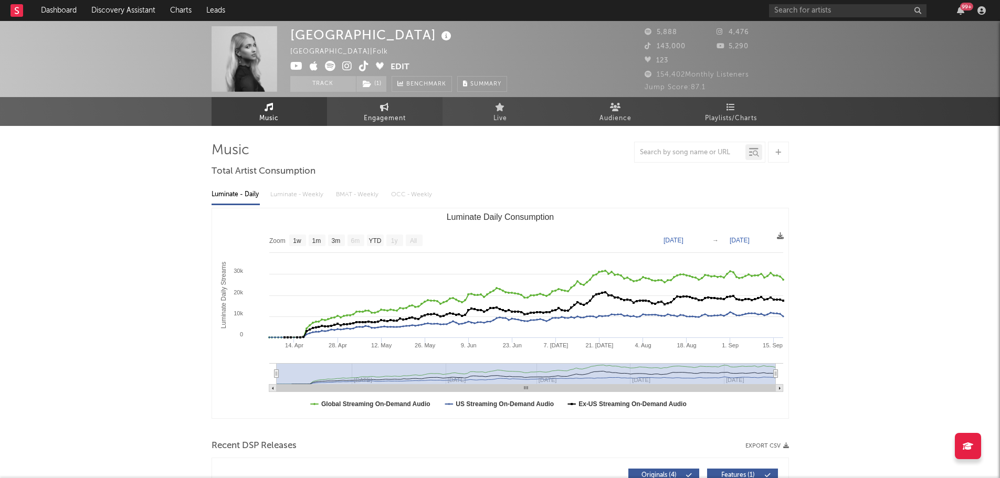
click at [415, 117] on link "Engagement" at bounding box center [384, 111] width 115 height 29
select select "1w"
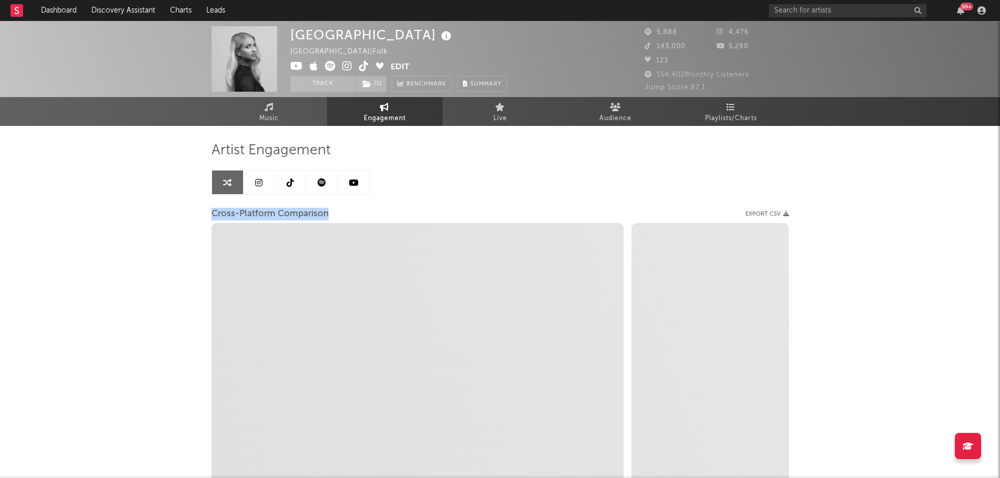
drag, startPoint x: 212, startPoint y: 213, endPoint x: 361, endPoint y: 209, distance: 149.6
click at [361, 209] on div "Cross-Platform Comparison Export CSV" at bounding box center [500, 214] width 577 height 18
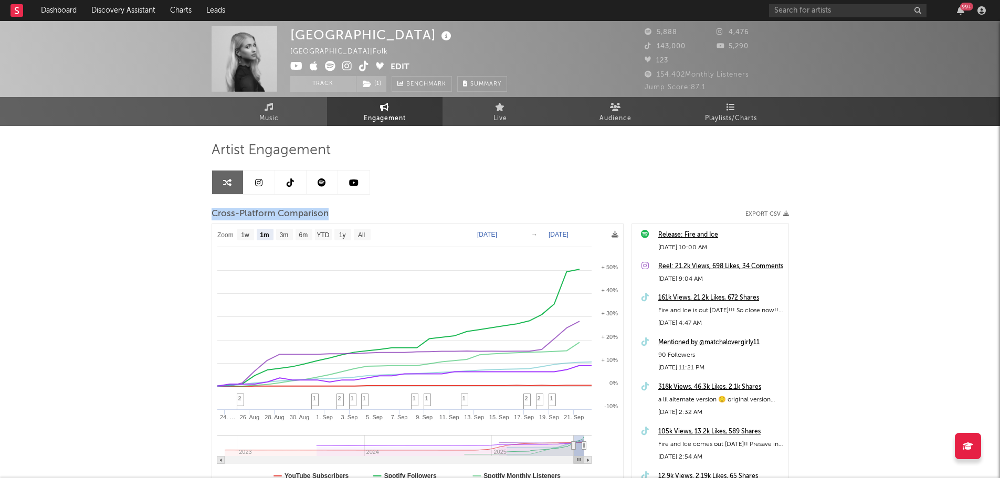
click at [361, 209] on div "Cross-Platform Comparison Export CSV" at bounding box center [500, 214] width 577 height 18
drag, startPoint x: 348, startPoint y: 211, endPoint x: 205, endPoint y: 210, distance: 143.3
click at [205, 210] on div "Alexandria Australia | Folk Edit Track ( 1 ) Benchmark Summary 5,888 4,476 143,…" at bounding box center [500, 296] width 1000 height 551
click at [165, 208] on div "Alexandria Australia | Folk Edit Track ( 1 ) Benchmark Summary 5,888 4,476 143,…" at bounding box center [500, 296] width 1000 height 551
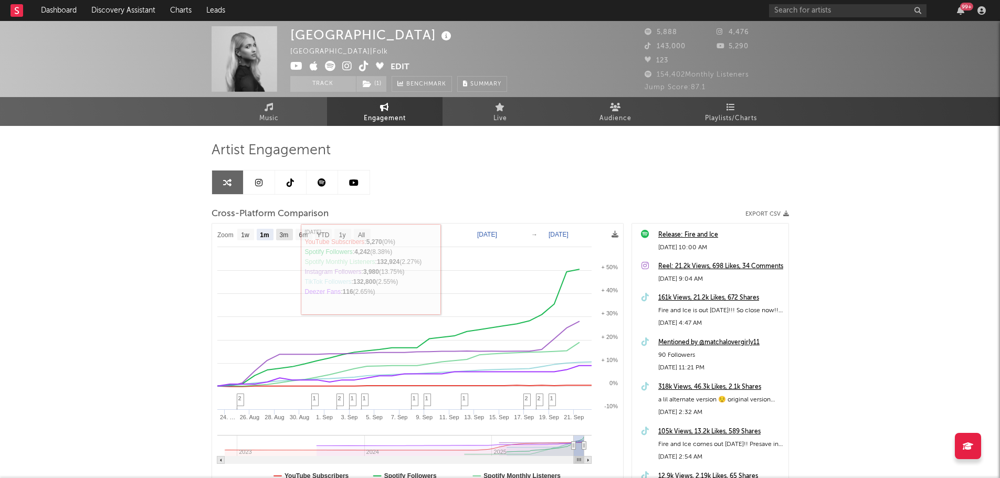
click at [280, 235] on text "3m" at bounding box center [283, 234] width 9 height 7
select select "3m"
type input "2025-06-22"
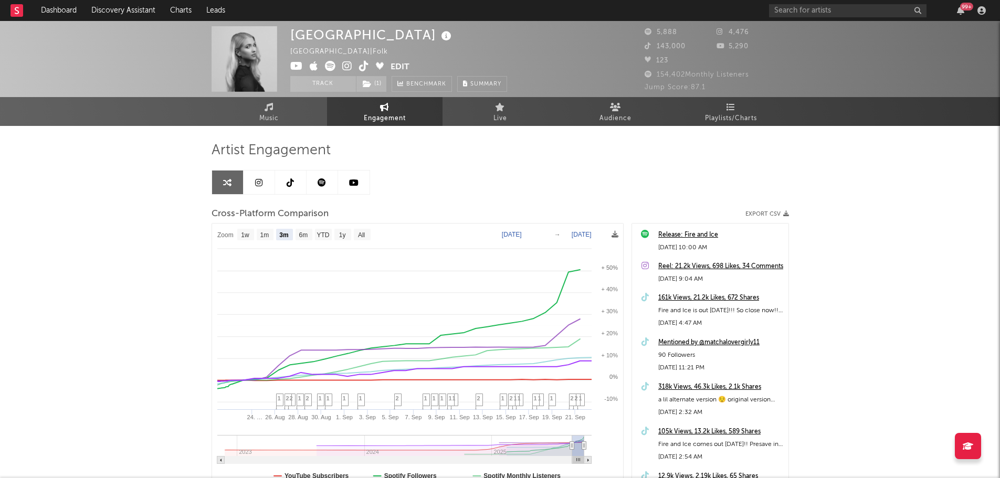
select select "3m"
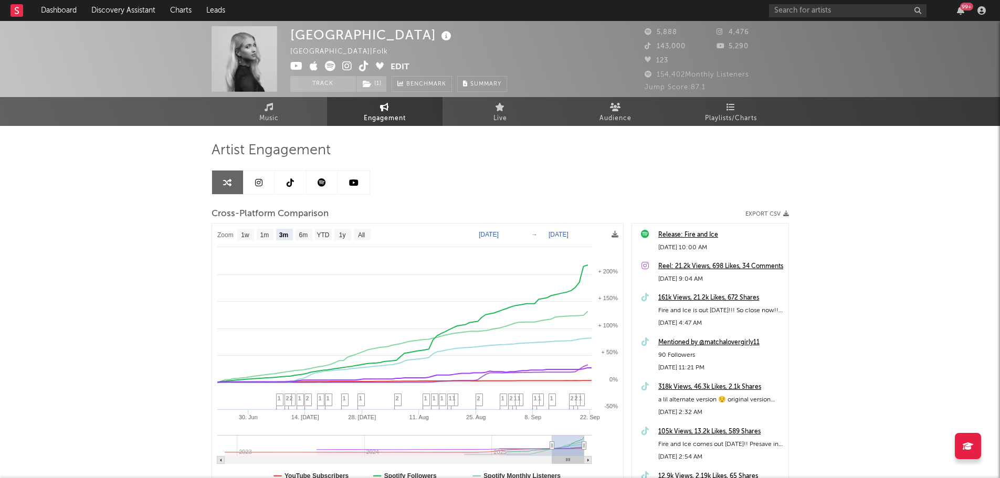
click at [707, 297] on div "161k Views, 21.2k Likes, 672 Shares" at bounding box center [720, 298] width 125 height 13
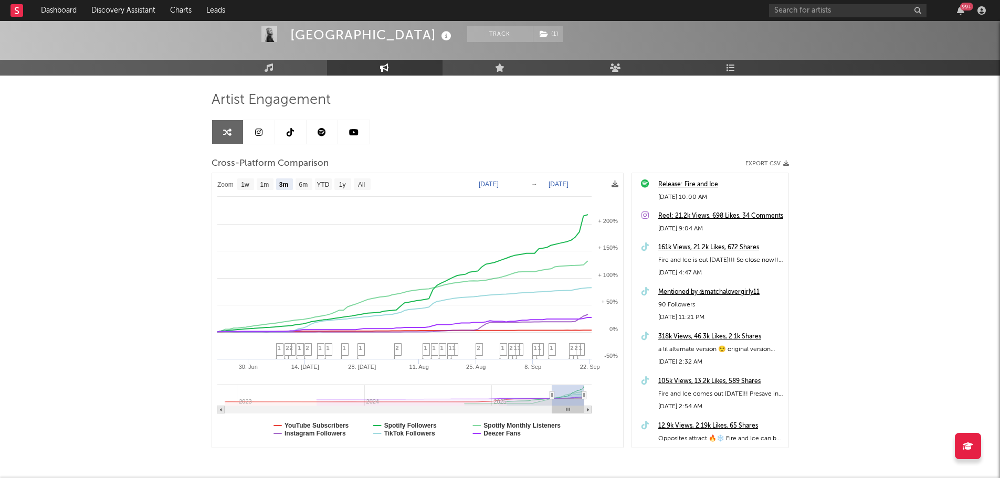
scroll to position [52, 0]
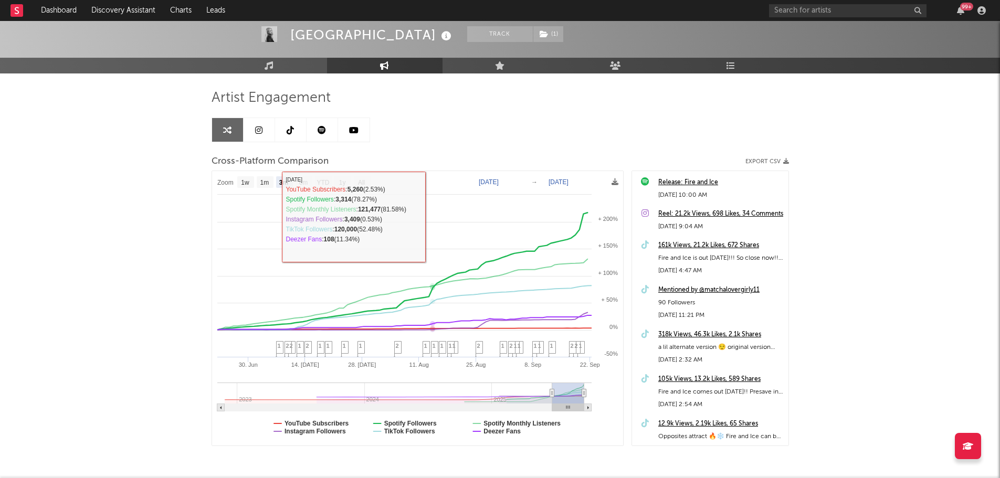
click at [157, 205] on div "Alexandria Track ( 1 ) Australia | Folk Edit Track ( 1 ) Benchmark Summary 5,88…" at bounding box center [500, 244] width 1000 height 551
click at [280, 66] on link "Music" at bounding box center [269, 66] width 115 height 16
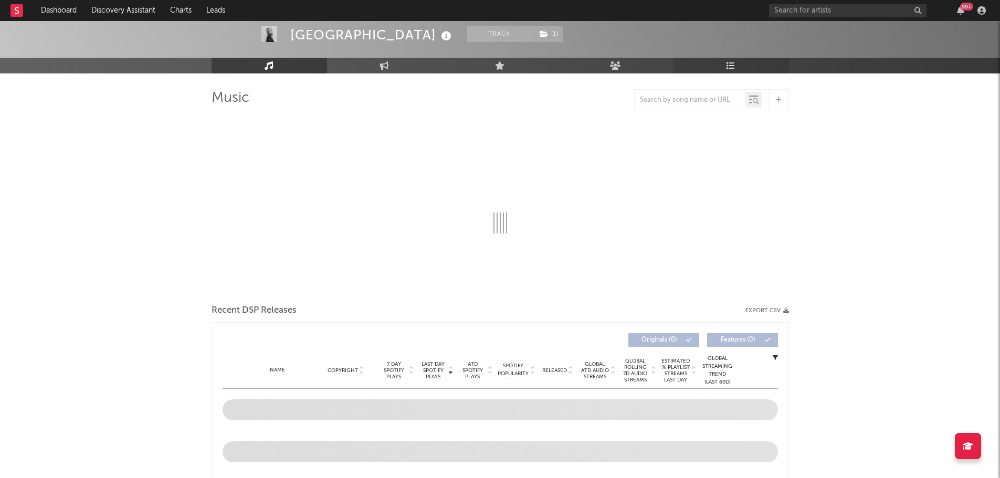
click at [735, 66] on icon at bounding box center [730, 65] width 9 height 8
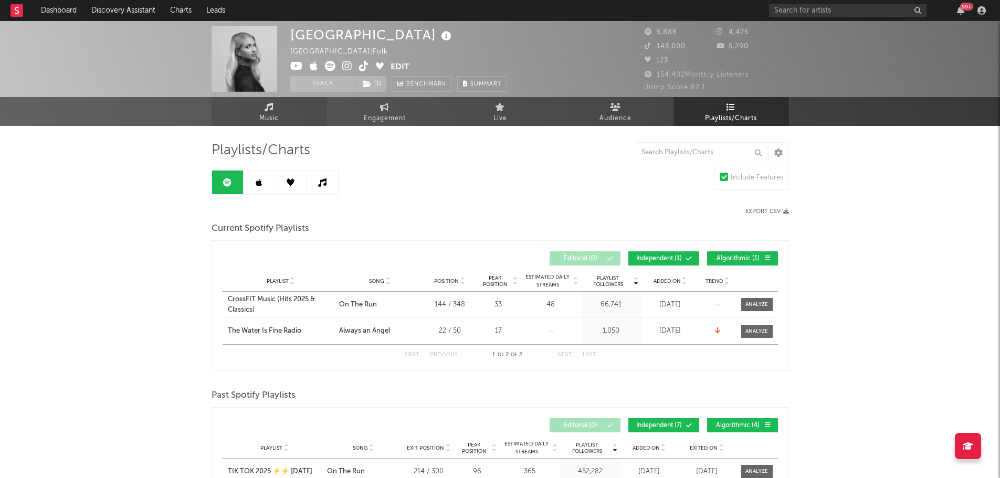
click at [281, 108] on link "Music" at bounding box center [269, 111] width 115 height 29
select select "1w"
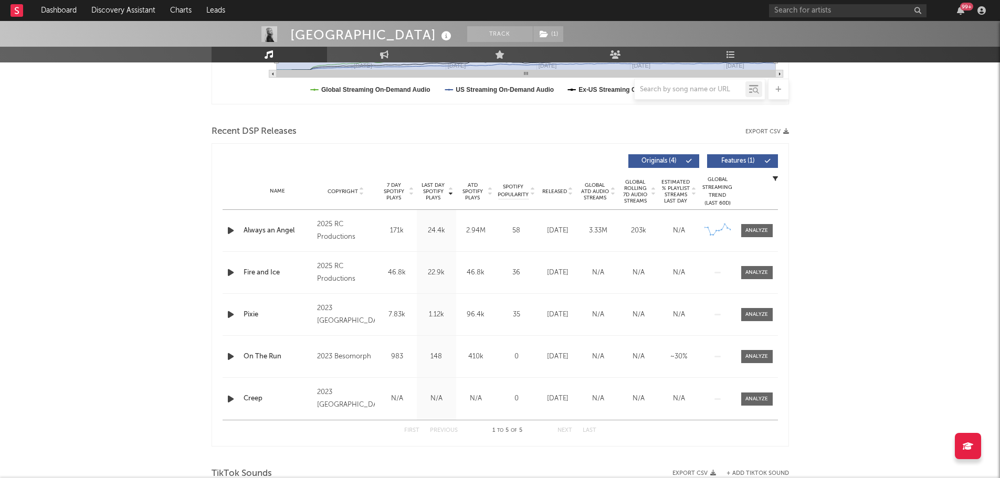
scroll to position [315, 0]
click at [755, 272] on div at bounding box center [756, 272] width 23 height 8
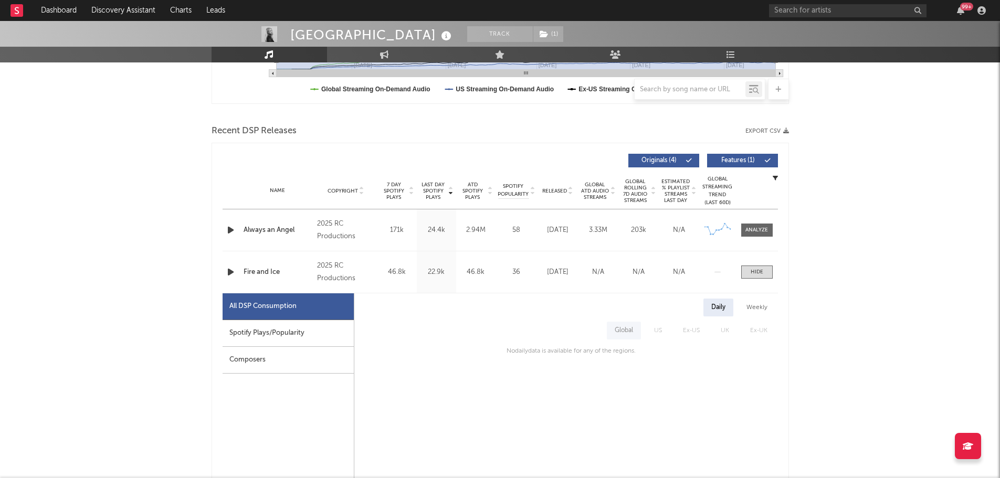
click at [249, 330] on div "Spotify Plays/Popularity" at bounding box center [288, 333] width 131 height 27
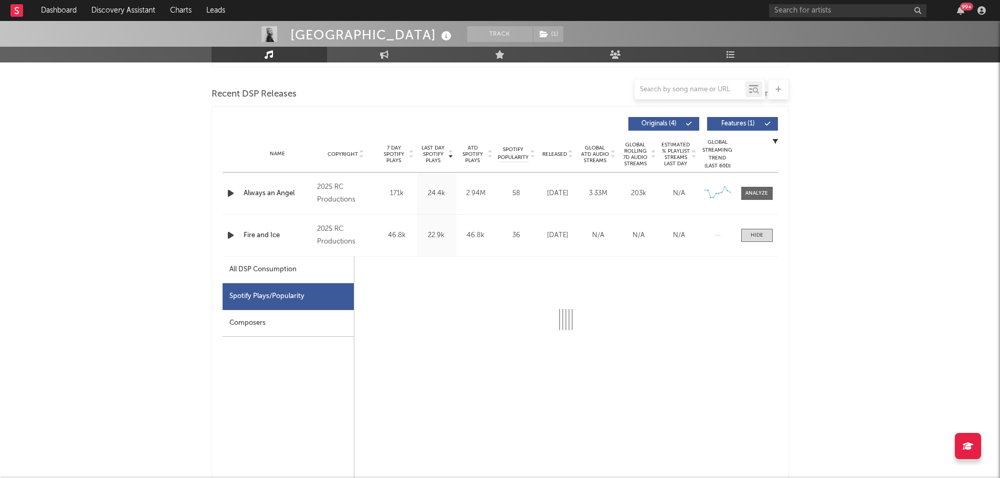
select select "1w"
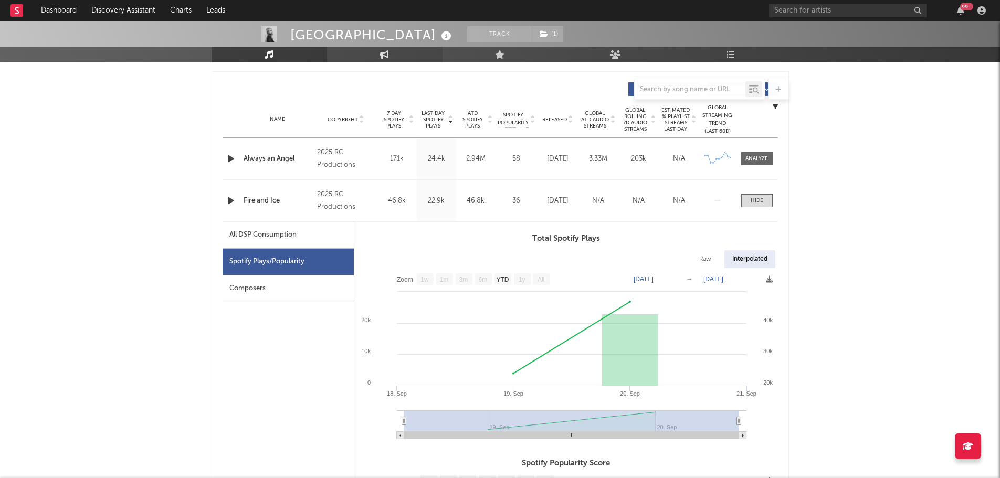
scroll to position [367, 0]
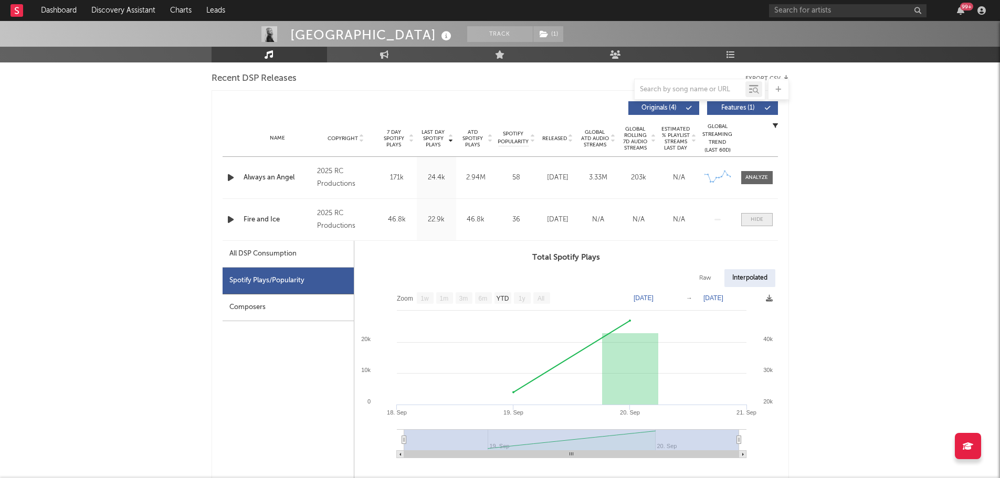
click at [764, 220] on span at bounding box center [756, 219] width 31 height 13
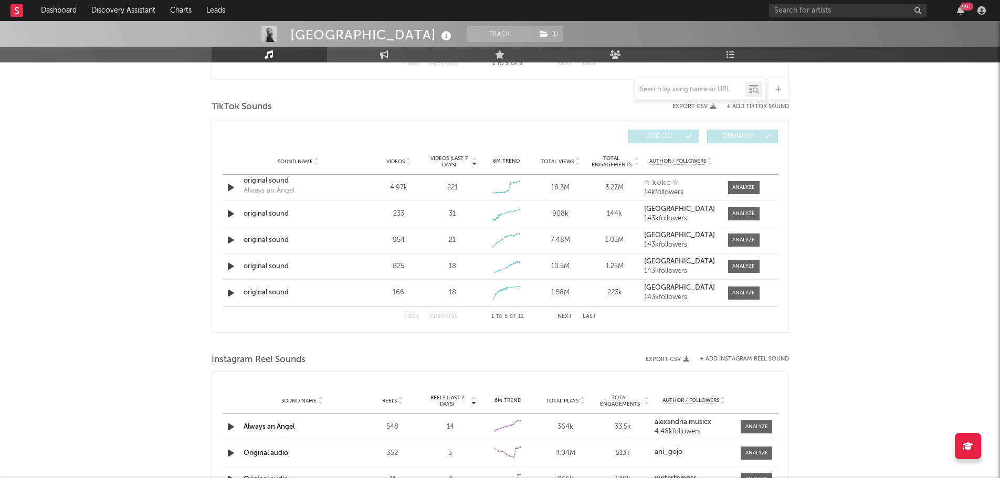
scroll to position [682, 0]
click at [274, 215] on div "original sound" at bounding box center [299, 213] width 110 height 10
click at [271, 239] on div "original sound" at bounding box center [299, 239] width 110 height 10
click at [272, 266] on div "original sound" at bounding box center [299, 265] width 110 height 10
click at [276, 291] on div "original sound" at bounding box center [299, 292] width 110 height 10
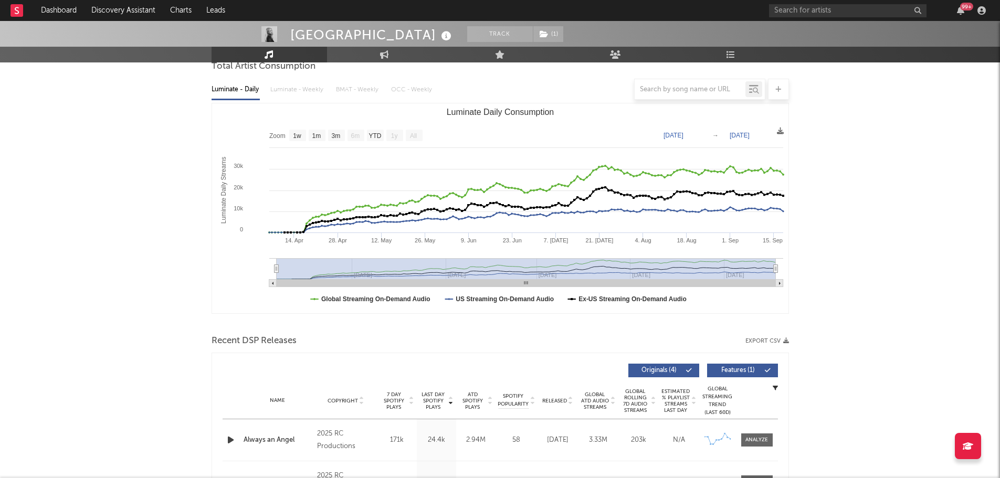
scroll to position [0, 0]
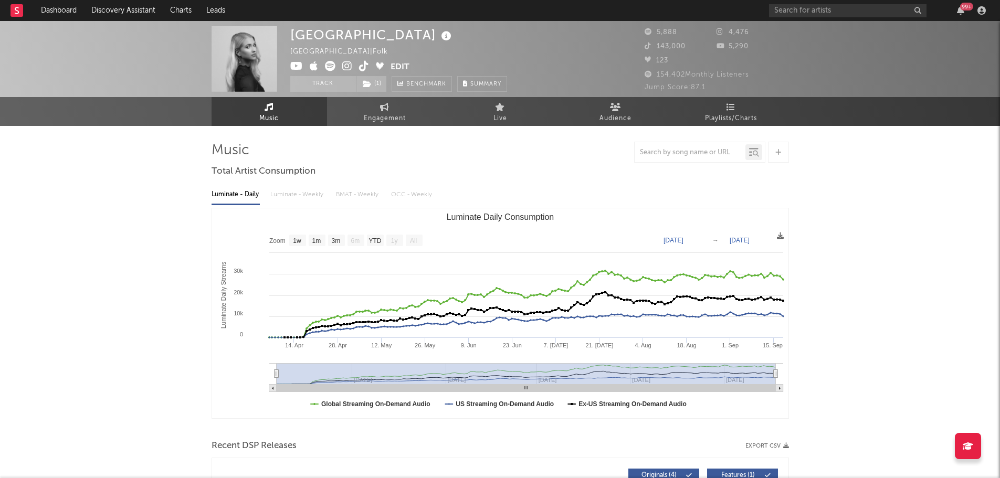
click at [439, 35] on icon at bounding box center [446, 36] width 15 height 15
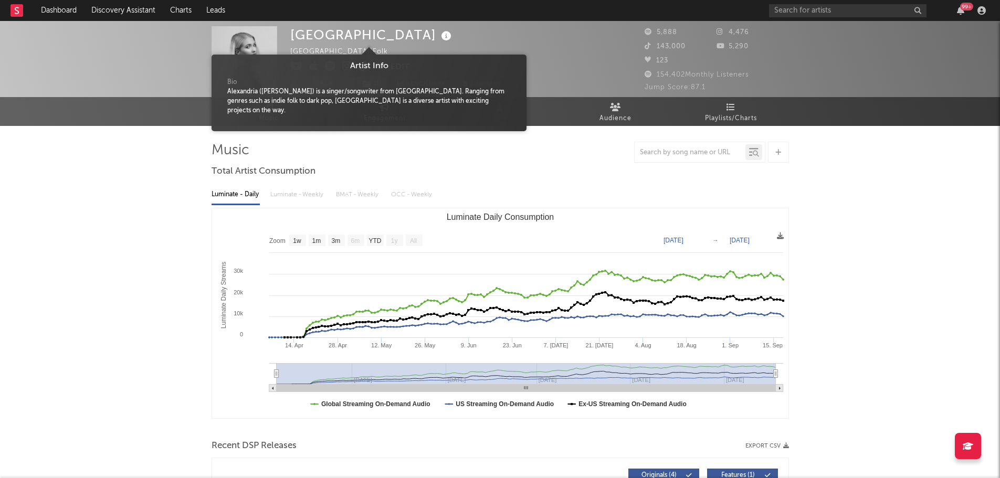
click at [439, 34] on icon at bounding box center [446, 36] width 15 height 15
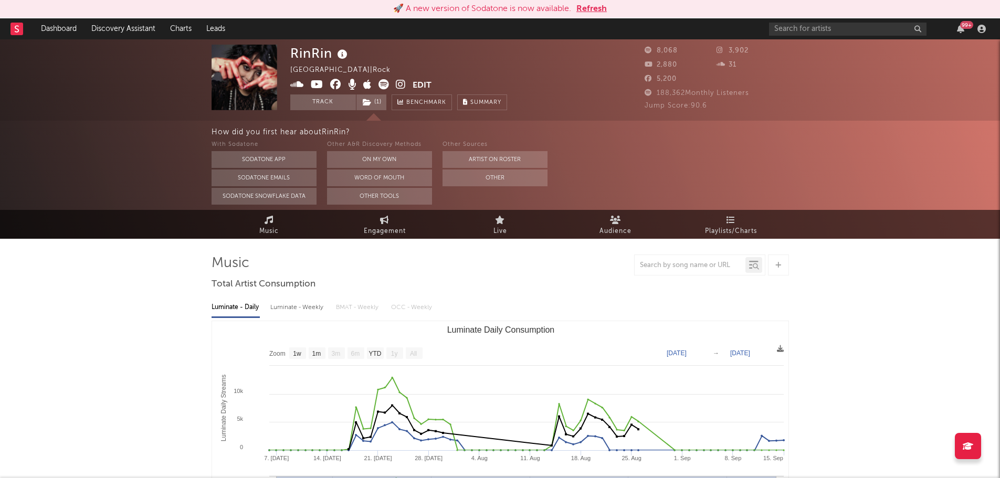
select select "1w"
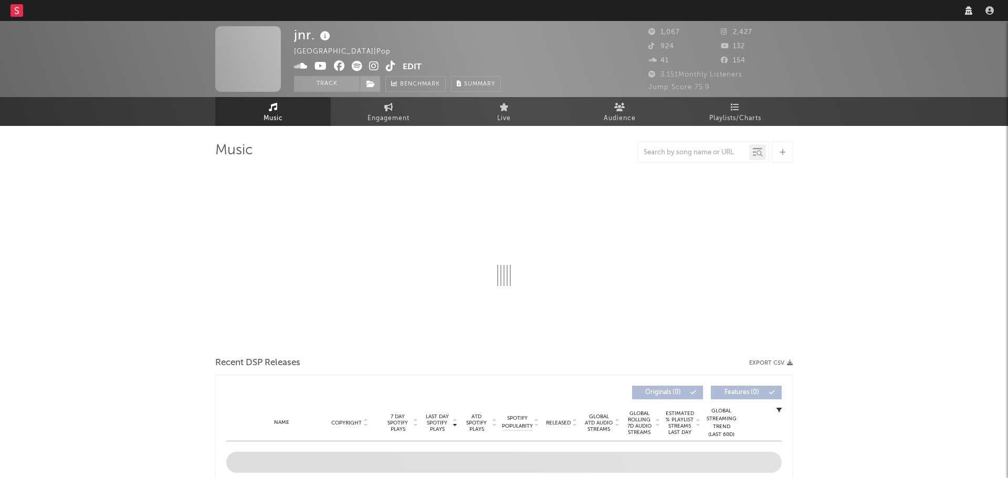
select select "1w"
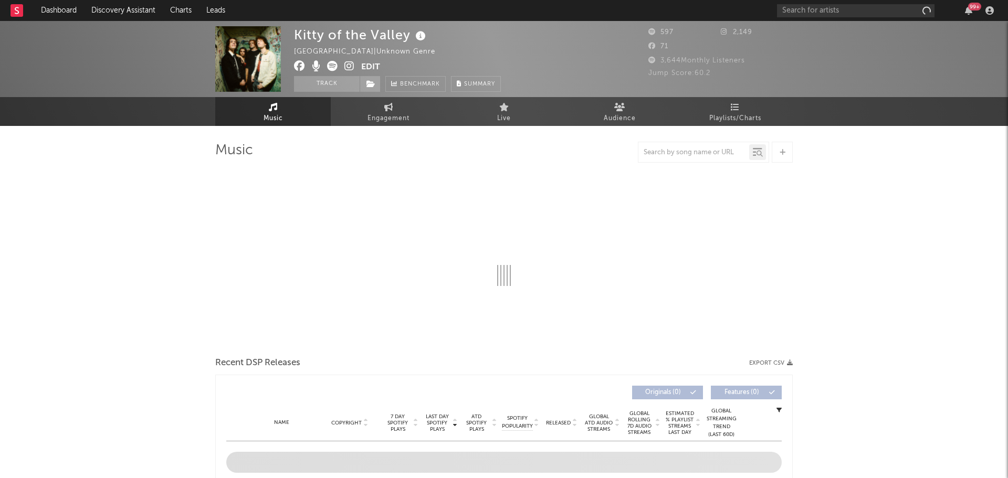
select select "1w"
